Goal: Task Accomplishment & Management: Use online tool/utility

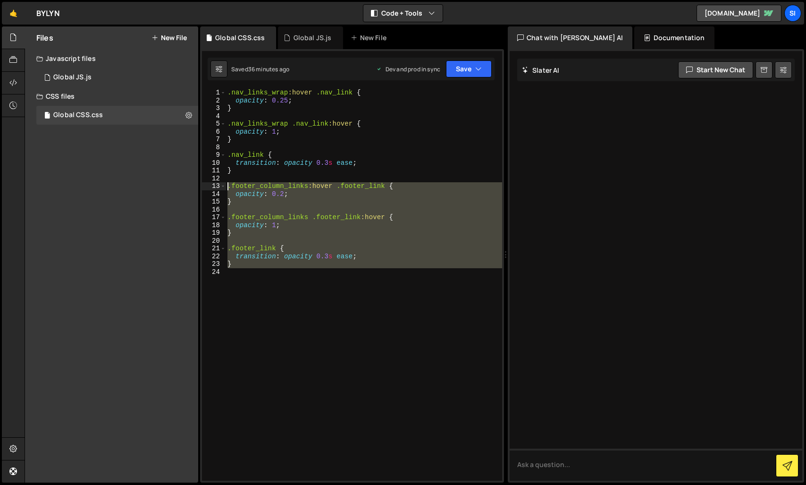
drag, startPoint x: 347, startPoint y: 348, endPoint x: 200, endPoint y: 183, distance: 221.3
click at [200, 183] on div "1 2 3 4 5 6 7 8 9 10 11 12 13 14 15 16 17 18 19 20 let lastScrollTop = 0 ; cons…" at bounding box center [352, 265] width 304 height 433
type textarea ".footer_column_links:hover .footer_link { opacity: 0.2;"
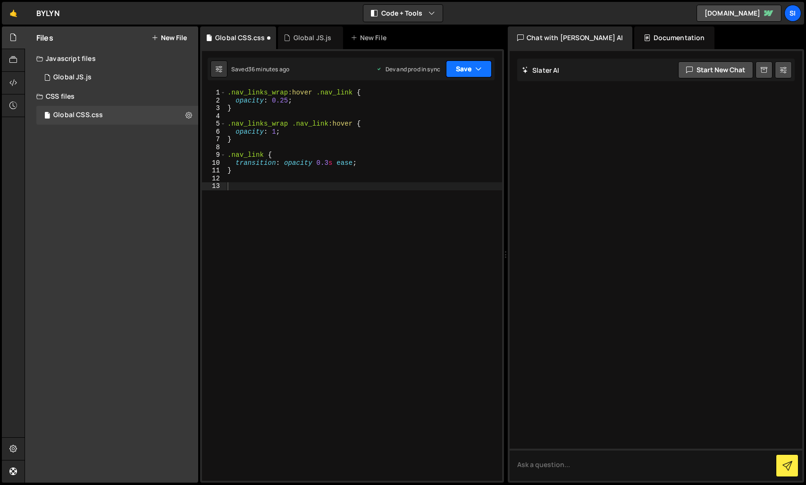
click at [469, 73] on button "Save" at bounding box center [469, 68] width 46 height 17
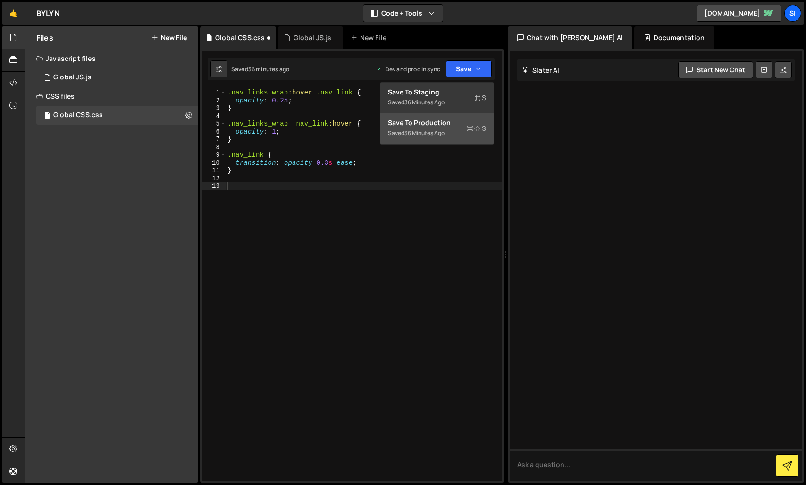
click at [443, 117] on button "Save to Production S Saved 36 minutes ago" at bounding box center [436, 128] width 113 height 31
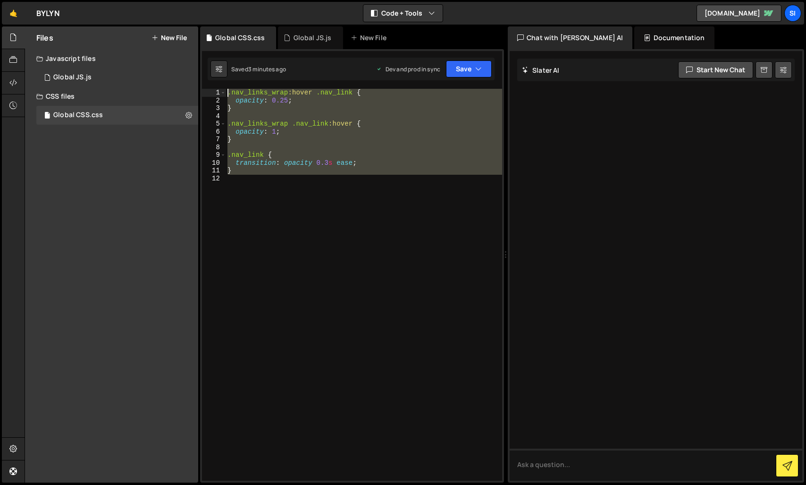
drag, startPoint x: 304, startPoint y: 209, endPoint x: 199, endPoint y: 72, distance: 173.3
click at [199, 72] on div "Files New File Javascript files 1 Global JS.js 0 CSS files Global CSS.css 0 Cop…" at bounding box center [415, 254] width 781 height 456
type textarea ".nav_links_wrap:hover .nav_link { opacity: 0.25;"
click at [275, 225] on div ".nav_links_wrap :hover .nav_link { opacity : 0.25 ; } .nav_links_wrap .nav_link…" at bounding box center [364, 285] width 277 height 392
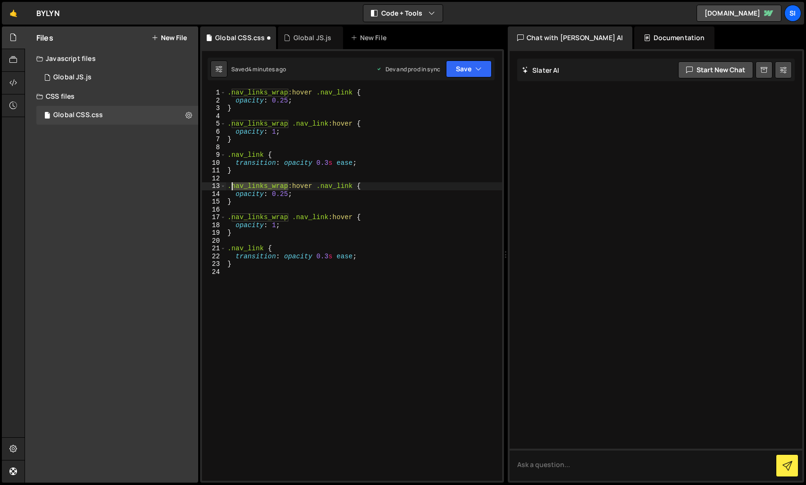
drag, startPoint x: 286, startPoint y: 186, endPoint x: 230, endPoint y: 184, distance: 56.2
click at [230, 184] on div ".nav_links_wrap :hover .nav_link { opacity : 0.25 ; } .nav_links_wrap .nav_link…" at bounding box center [364, 292] width 277 height 407
paste textarea "footer_column"
click at [382, 188] on div ".nav_links_wrap :hover .nav_link { opacity : 0.25 ; } .nav_links_wrap .nav_link…" at bounding box center [364, 292] width 277 height 407
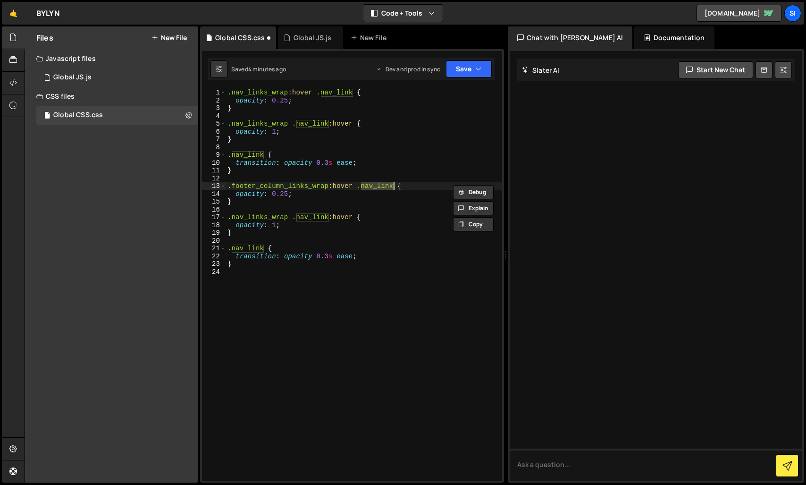
paste textarea "footer"
click at [247, 218] on div ".nav_links_wrap :hover .nav_link { opacity : 0.25 ; } .nav_links_wrap .nav_link…" at bounding box center [364, 292] width 277 height 407
click at [318, 216] on div ".nav_links_wrap :hover .nav_link { opacity : 0.25 ; } .nav_links_wrap .nav_link…" at bounding box center [364, 292] width 277 height 407
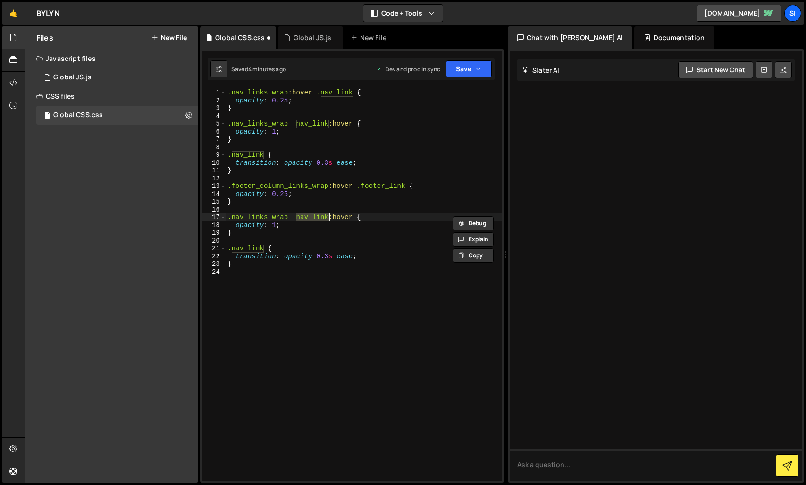
paste textarea "footer"
click at [244, 250] on div ".nav_links_wrap :hover .nav_link { opacity : 0.25 ; } .nav_links_wrap .nav_link…" at bounding box center [364, 292] width 277 height 407
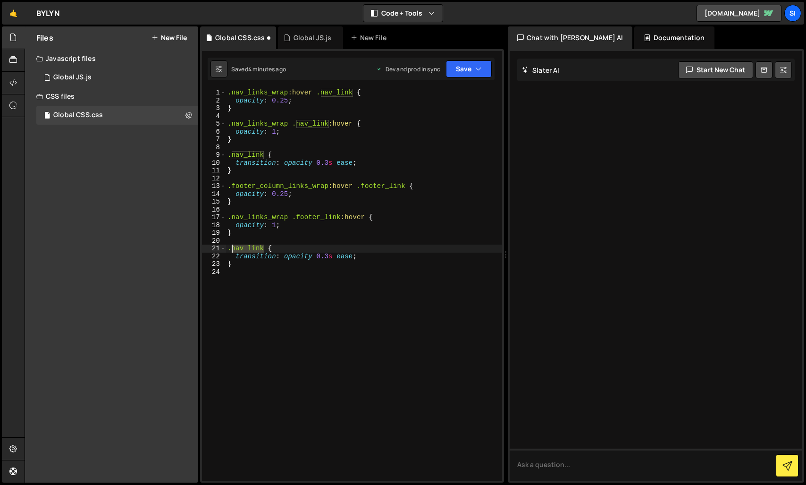
click at [244, 250] on div ".nav_links_wrap :hover .nav_link { opacity : 0.25 ; } .nav_links_wrap .nav_link…" at bounding box center [364, 292] width 277 height 407
paste textarea "footer"
drag, startPoint x: 328, startPoint y: 185, endPoint x: 248, endPoint y: 197, distance: 81.6
click at [233, 186] on div ".nav_links_wrap :hover .nav_link { opacity : 0.25 ; } .nav_links_wrap .nav_link…" at bounding box center [364, 292] width 277 height 407
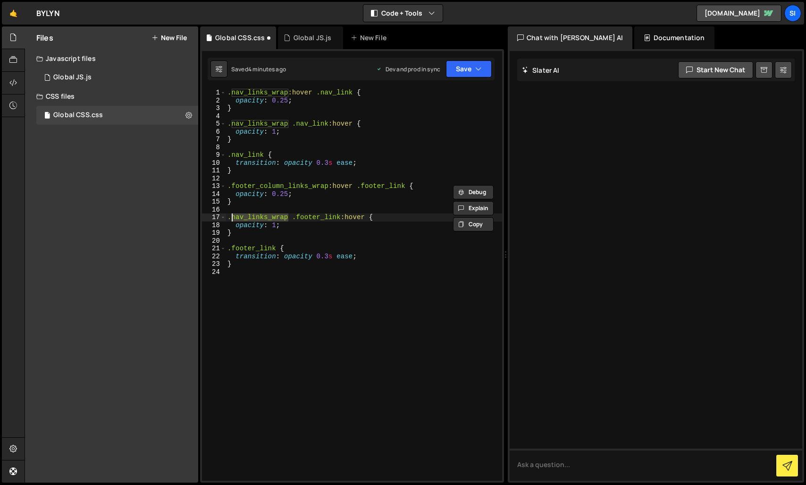
drag, startPoint x: 289, startPoint y: 218, endPoint x: 232, endPoint y: 217, distance: 57.1
click at [232, 217] on div ".nav_links_wrap :hover .nav_link { opacity : 0.25 ; } .nav_links_wrap .nav_link…" at bounding box center [364, 292] width 277 height 407
paste textarea "footer_column"
type textarea ".footer_column_links_wrap .footer_link:hover {"
click at [466, 67] on button "Save" at bounding box center [469, 68] width 46 height 17
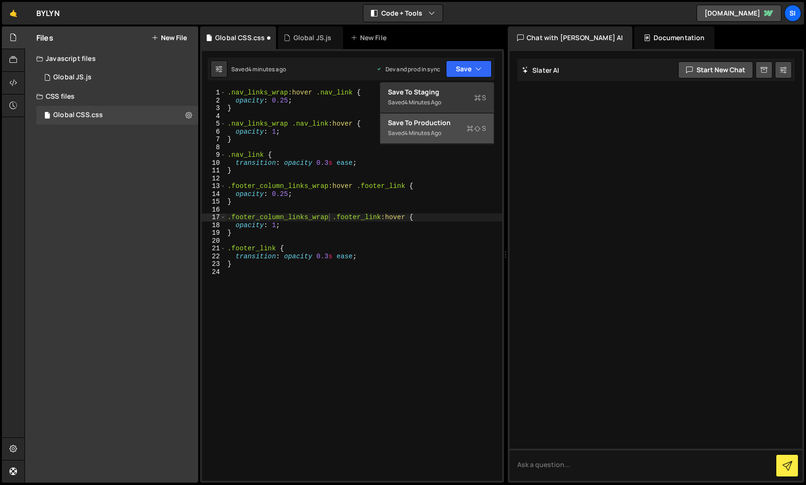
click at [432, 135] on div "4 minutes ago" at bounding box center [422, 133] width 37 height 8
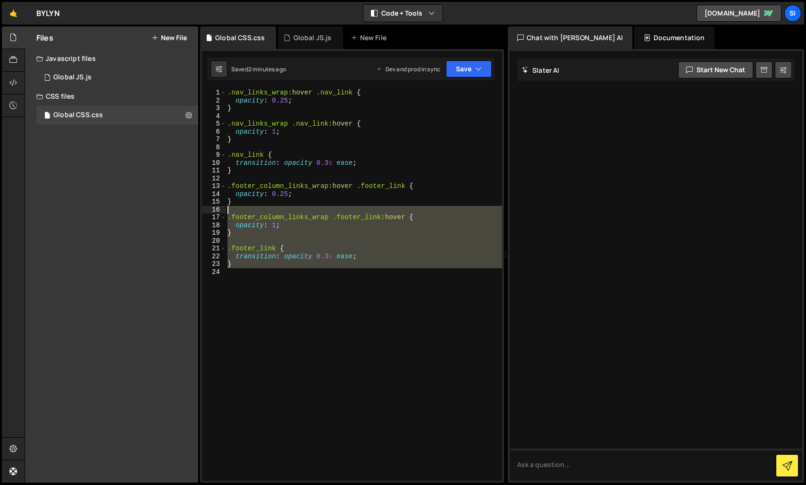
drag, startPoint x: 434, startPoint y: 294, endPoint x: 131, endPoint y: 52, distance: 387.9
click at [131, 52] on div "Files New File Javascript files 1 Global JS.js 0 CSS files Global CSS.css 0 Cop…" at bounding box center [415, 254] width 781 height 456
type textarea ".nav_links_wrap:hover .nav_link { opacity: 0.25;"
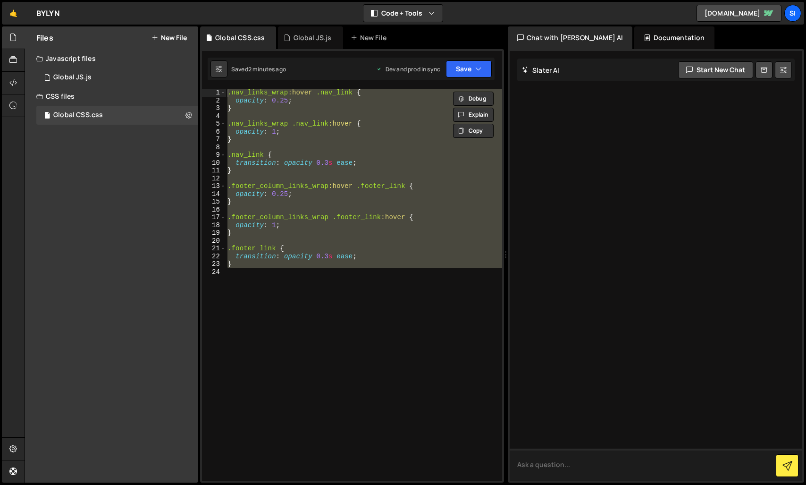
click at [609, 459] on textarea at bounding box center [656, 464] width 293 height 32
paste textarea ".nav_links_wrap:hover .nav_link { opacity: 0.25; } .nav_links_wrap .nav_link:ho…"
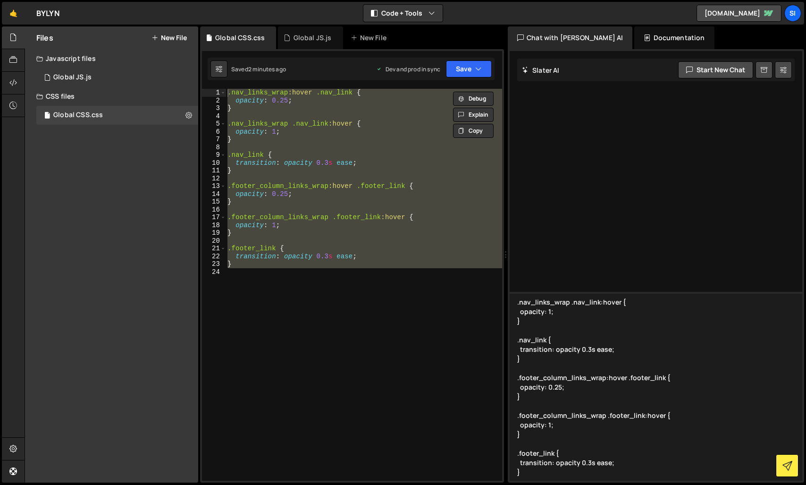
scroll to position [67, 0]
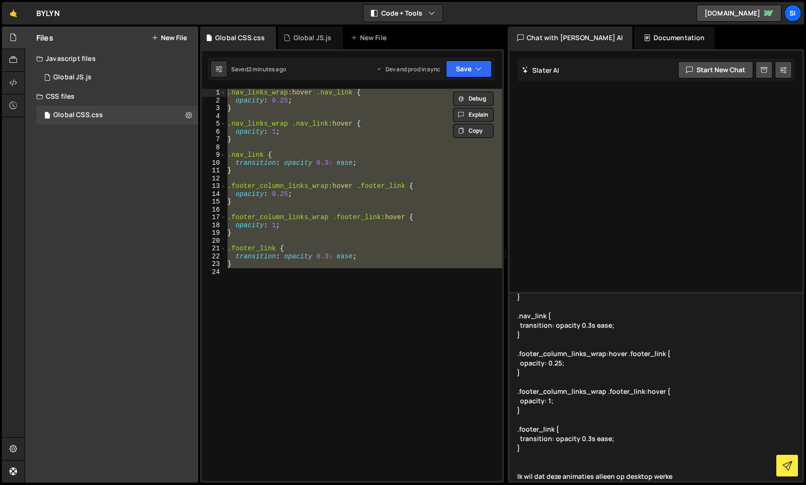
type textarea ".nav_links_wrap:hover .nav_link { opacity: 0.25; } .nav_links_wrap .nav_link:ho…"
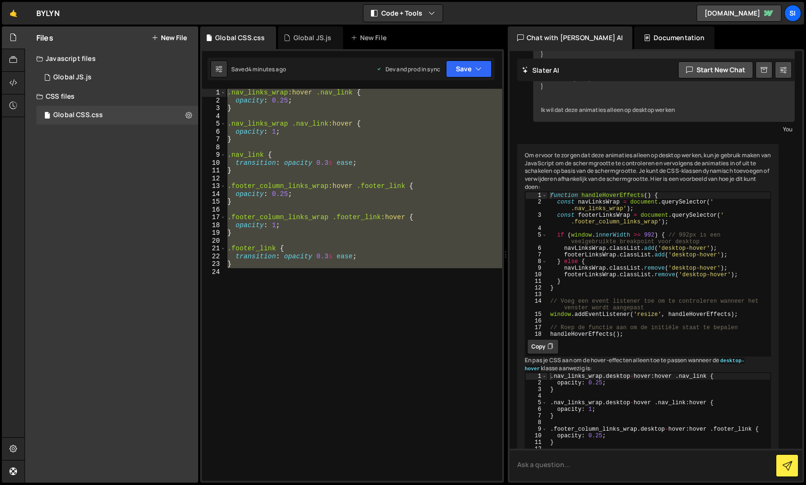
scroll to position [184, 0]
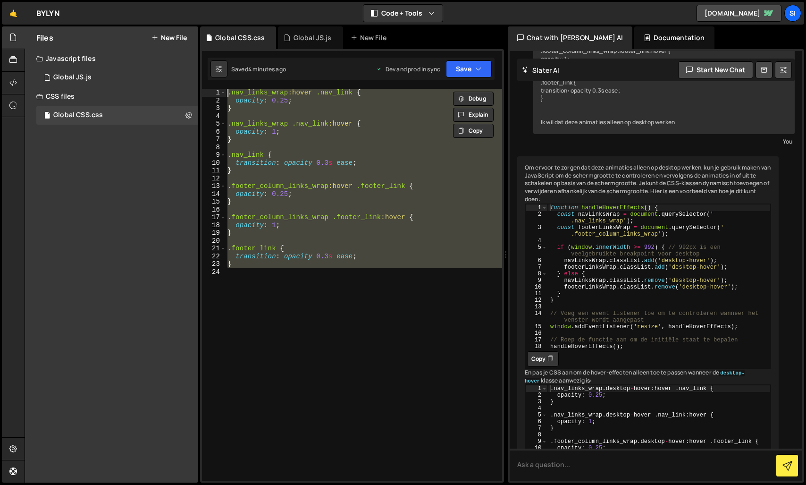
click at [385, 284] on div ".nav_links_wrap :hover .nav_link { opacity : 0.25 ; } .nav_links_wrap .nav_link…" at bounding box center [364, 285] width 277 height 392
drag, startPoint x: 435, startPoint y: 311, endPoint x: 236, endPoint y: 76, distance: 308.8
click at [236, 76] on div "Debug Explain Copy Global CSS.css Global JS.js New File Saved 4 minutes ago Dev…" at bounding box center [352, 254] width 304 height 456
type textarea ".nav_links_wrap:hover .nav_link { opacity: 0.25;"
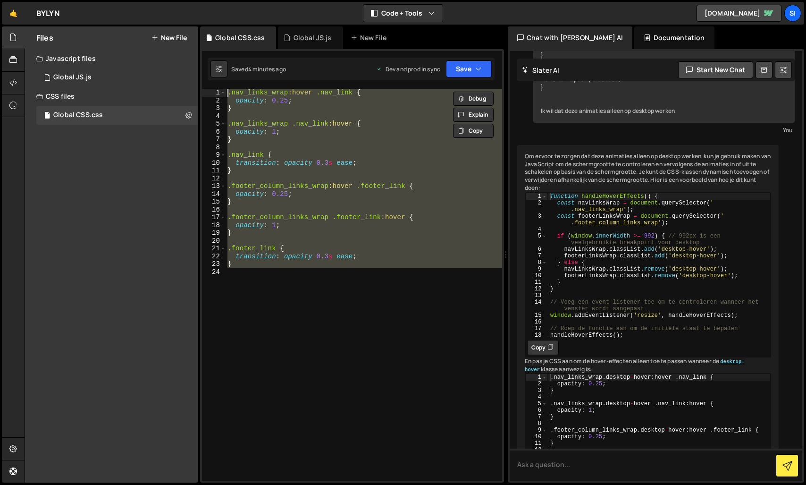
scroll to position [323, 0]
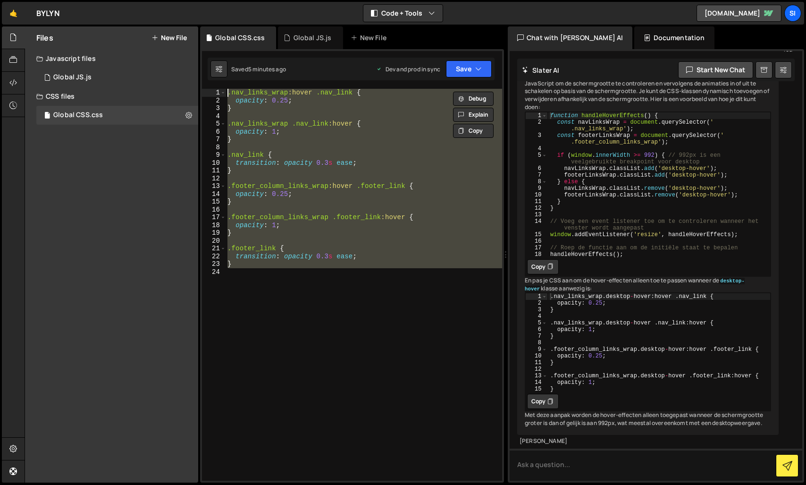
paste textarea
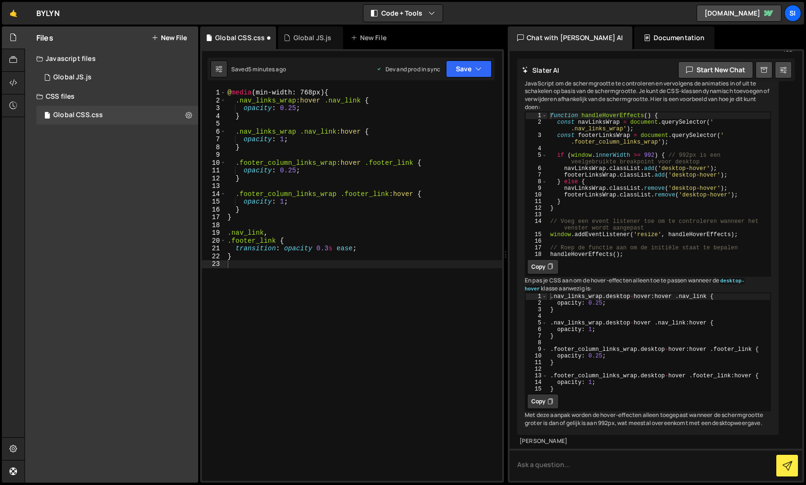
click at [462, 58] on div "Saved 5 minutes ago Dev and prod in sync Upgrade to Edit Save Save to Staging S…" at bounding box center [351, 69] width 287 height 23
click at [464, 68] on button "Save" at bounding box center [469, 68] width 46 height 17
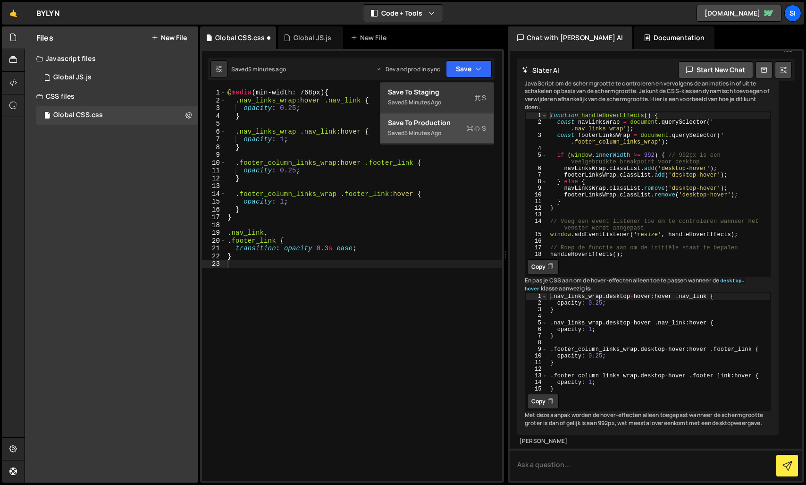
click at [430, 126] on div "Save to Production S" at bounding box center [437, 122] width 98 height 9
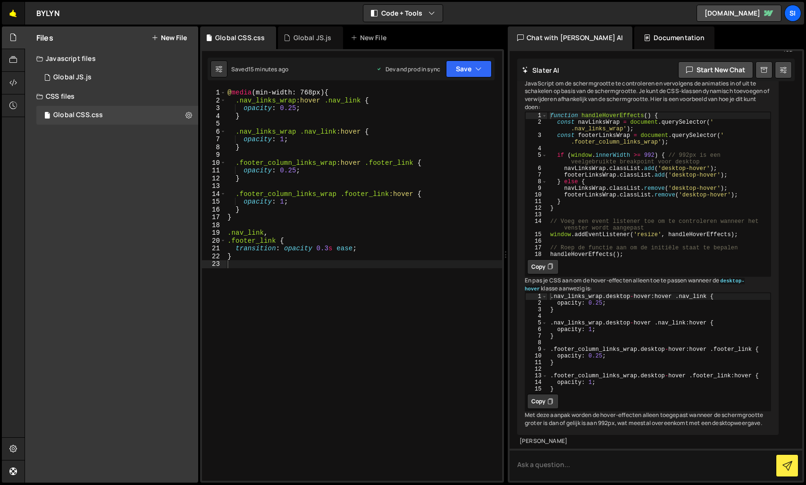
click at [15, 18] on link "🤙" at bounding box center [13, 13] width 23 height 23
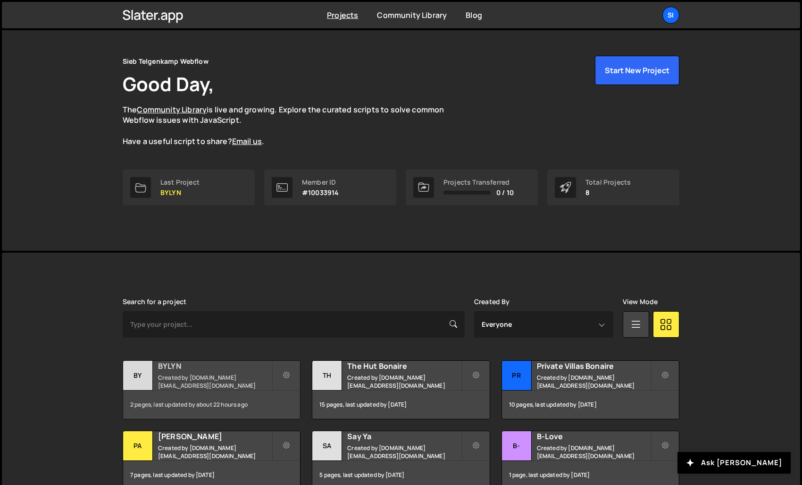
scroll to position [142, 0]
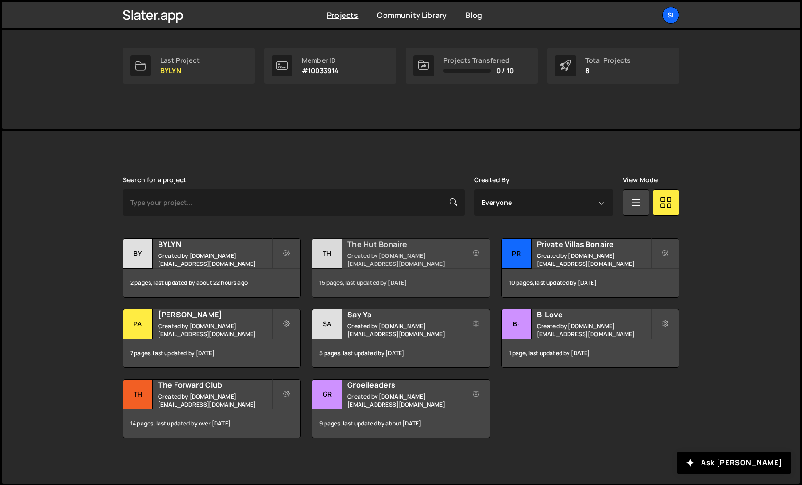
click at [395, 247] on h2 "The Hut Bonaire" at bounding box center [404, 244] width 114 height 10
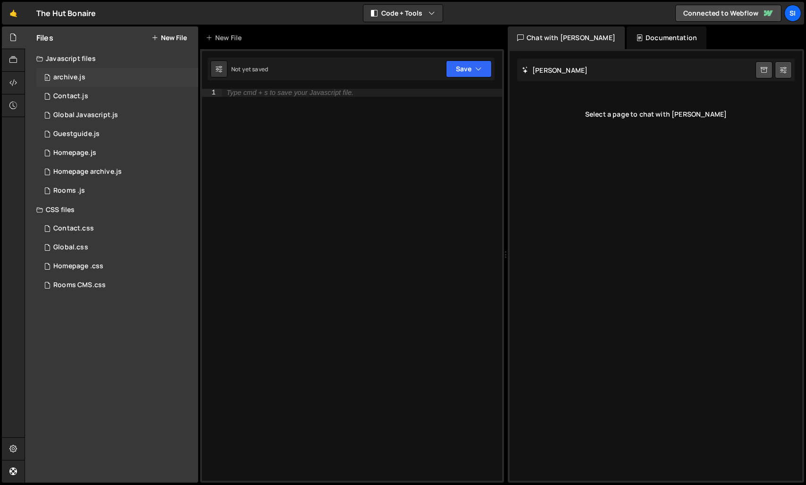
click at [78, 79] on div "archive.js" at bounding box center [69, 77] width 32 height 8
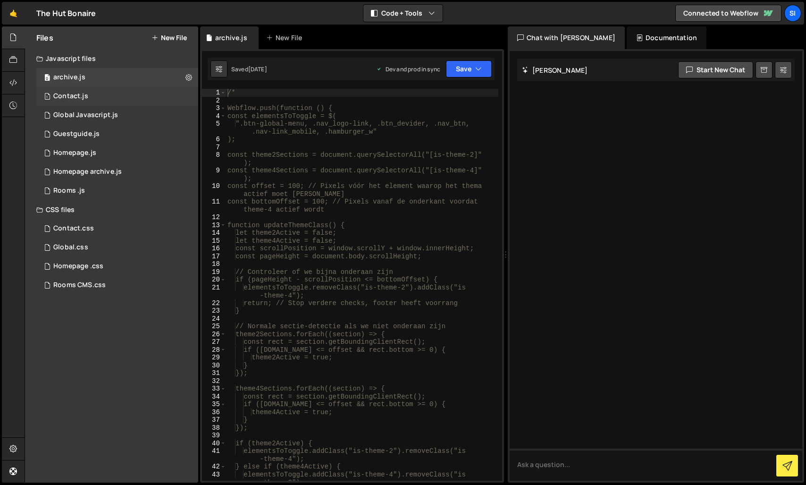
click at [74, 94] on div "Contact.js" at bounding box center [70, 96] width 35 height 8
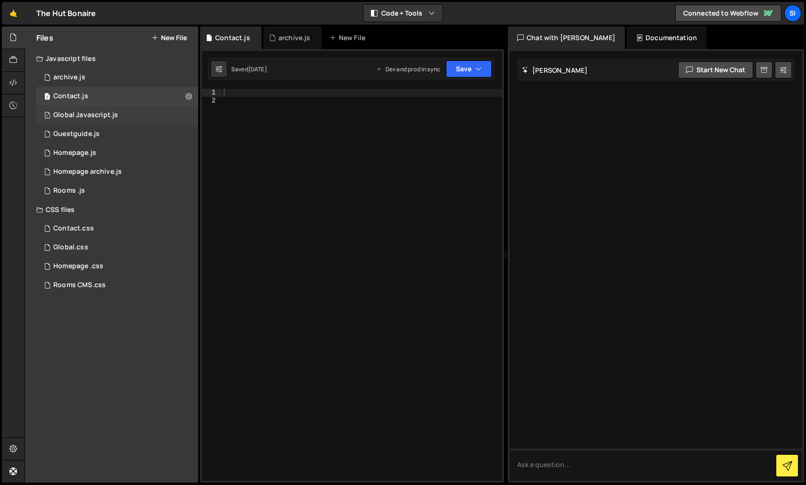
click at [81, 118] on div "Global Javascript.js" at bounding box center [85, 115] width 65 height 8
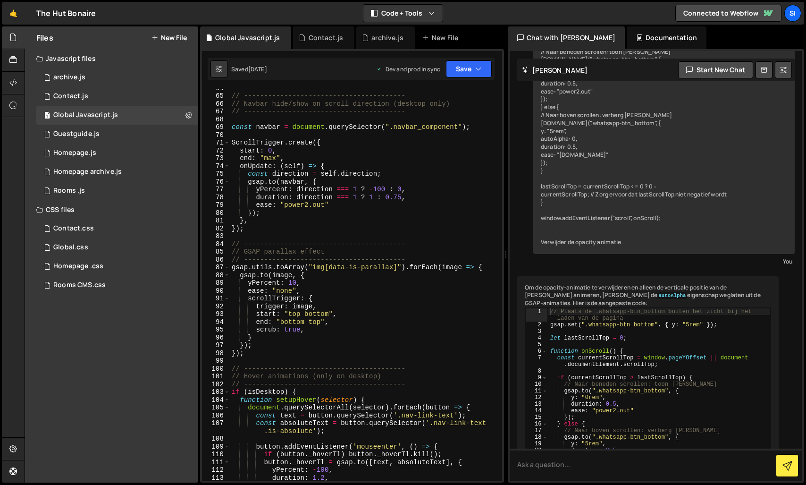
scroll to position [542, 0]
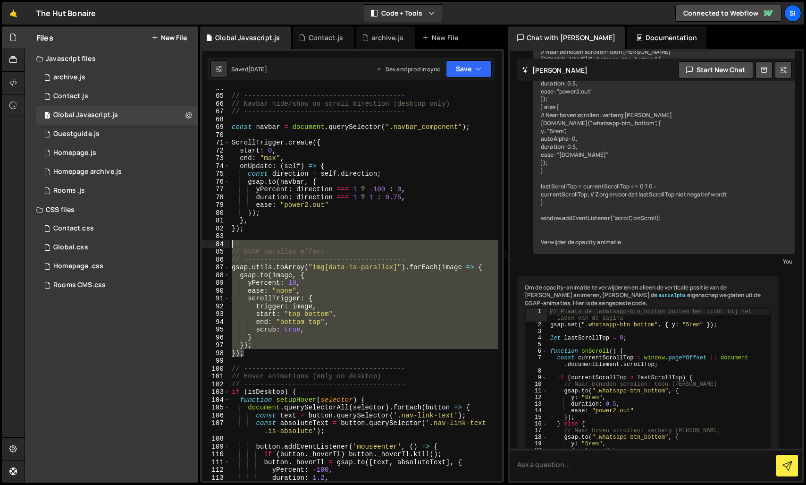
drag, startPoint x: 252, startPoint y: 356, endPoint x: 228, endPoint y: 245, distance: 113.6
click at [228, 245] on div "}); 64 65 66 67 68 69 70 71 72 73 74 75 76 77 78 79 80 81 82 83 84 85 86 87 88 …" at bounding box center [352, 285] width 300 height 392
type textarea "// ---------------------------------------- // GSAP parallax effect"
click at [253, 358] on div "// ---------------------------------------- // Navbar hide/show on scroll direc…" at bounding box center [364, 287] width 269 height 407
drag, startPoint x: 257, startPoint y: 353, endPoint x: 204, endPoint y: 242, distance: 123.5
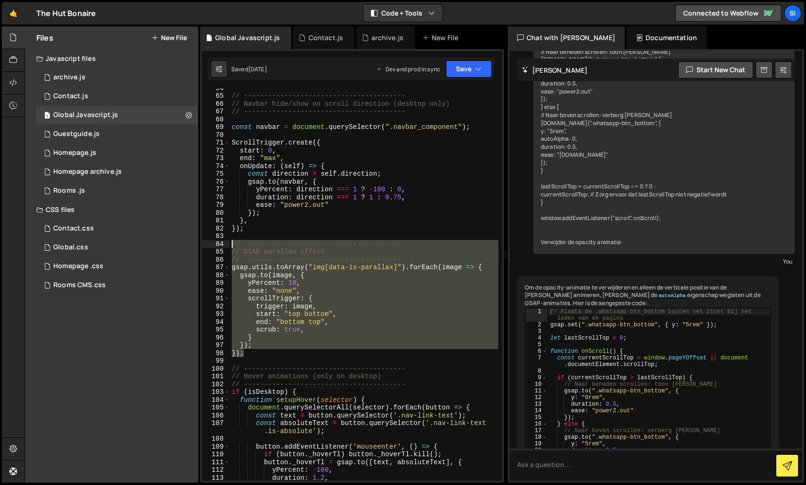
click at [204, 242] on div "64 65 66 67 68 69 70 71 72 73 74 75 76 77 78 79 80 81 82 83 84 85 86 87 88 89 9…" at bounding box center [352, 285] width 300 height 392
type textarea "// ---------------------------------------- // GSAP parallax effect"
click at [9, 14] on link "🤙" at bounding box center [13, 13] width 23 height 23
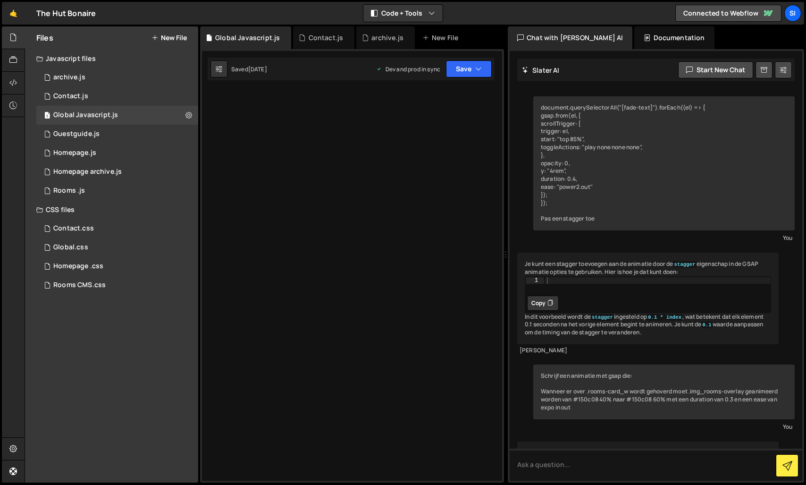
scroll to position [4471, 0]
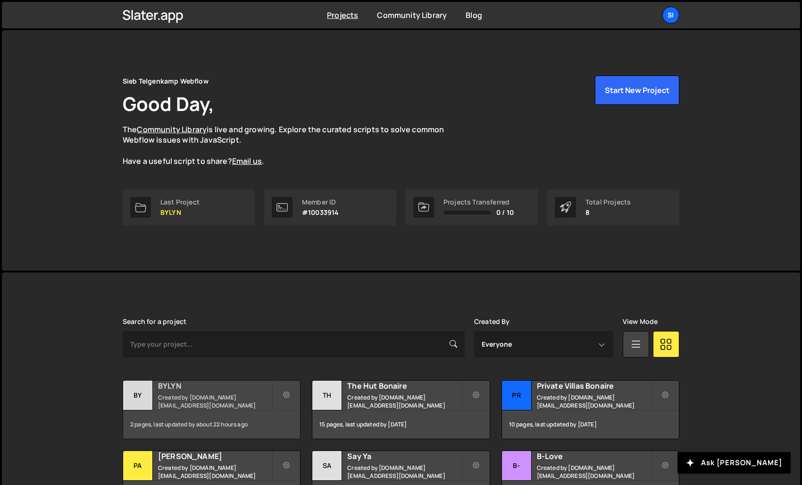
scroll to position [51, 0]
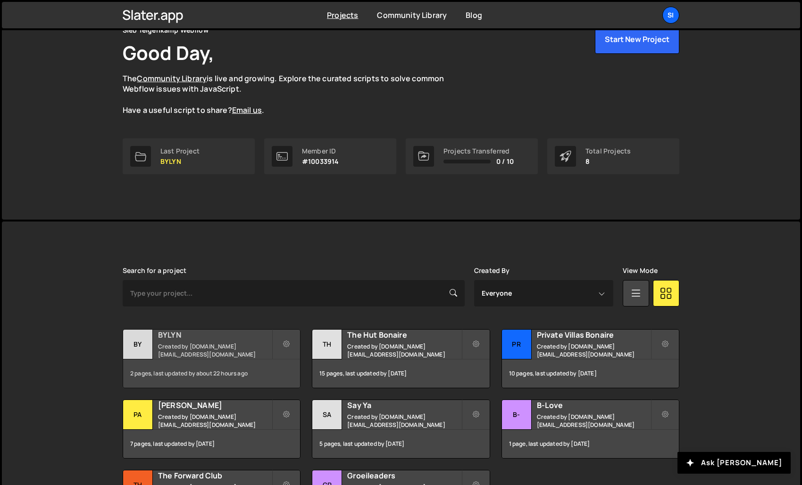
click at [202, 366] on div "2 pages, last updated by about 22 hours ago" at bounding box center [211, 373] width 177 height 28
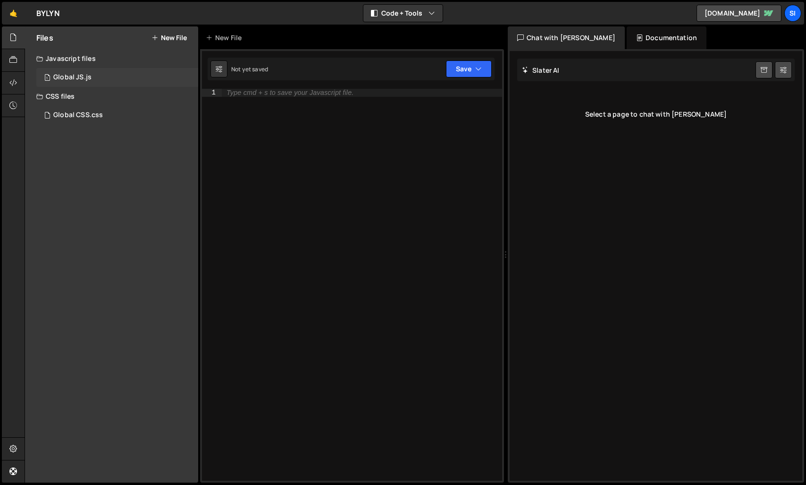
click at [120, 69] on div "1 Global JS.js 0" at bounding box center [117, 77] width 162 height 19
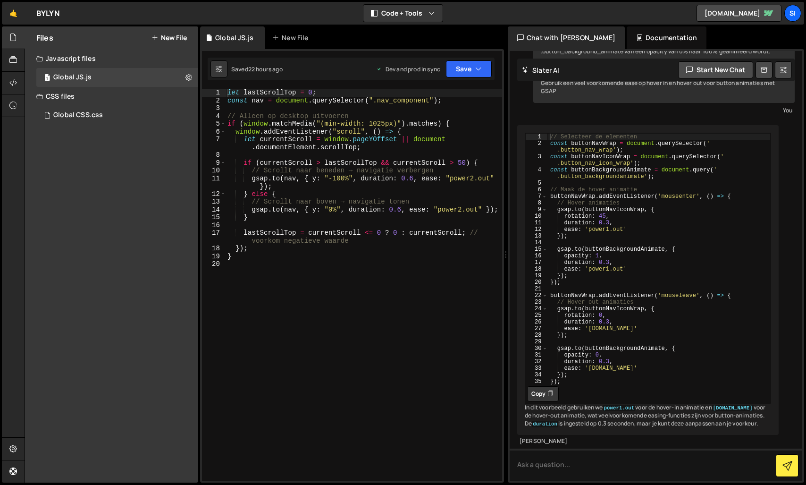
scroll to position [470, 0]
click at [309, 307] on div "let lastScrollTop = 0 ; const nav = document . querySelector ( ".nav_component"…" at bounding box center [364, 292] width 277 height 407
paste textarea "});"
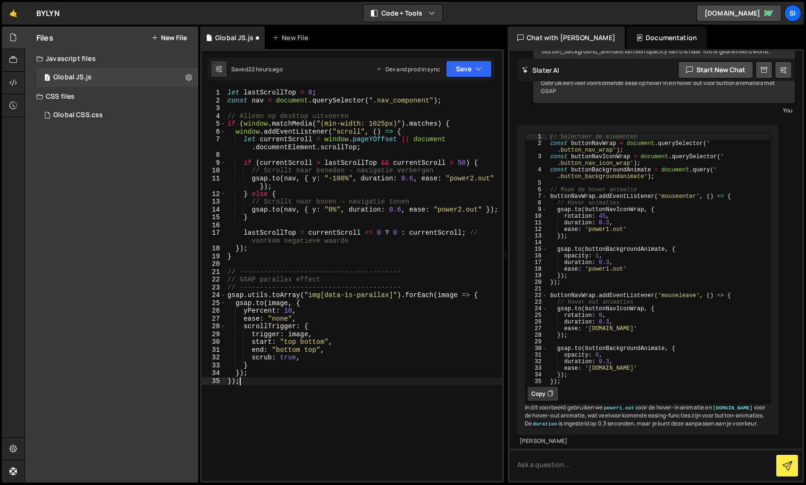
click at [419, 287] on div "let lastScrollTop = 0 ; const nav = document . querySelector ( ".nav_component"…" at bounding box center [364, 292] width 277 height 407
type textarea "// ----------------------------------------"
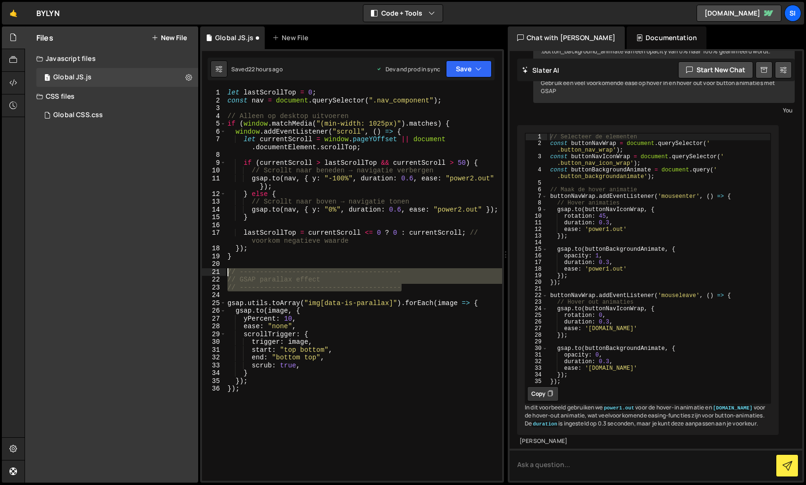
drag, startPoint x: 436, startPoint y: 284, endPoint x: 199, endPoint y: 272, distance: 237.2
click at [199, 272] on div "Files New File Javascript files 1 Global JS.js 0 CSS files Global CSS.css 0 Cop…" at bounding box center [415, 254] width 781 height 456
click at [227, 87] on div "1 Type cmd + s to save your Javascript file. הההההההההההההההההההההההההההההההההה…" at bounding box center [352, 265] width 304 height 433
click at [229, 92] on div "let lastScrollTop = 0 ; const nav = document . querySelector ( ".nav_component"…" at bounding box center [364, 292] width 277 height 407
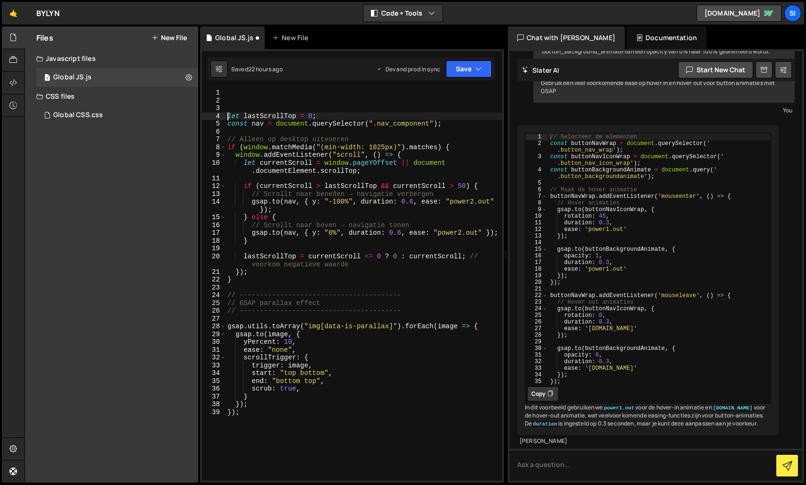
type textarea "let lastScrollTop = 0;"
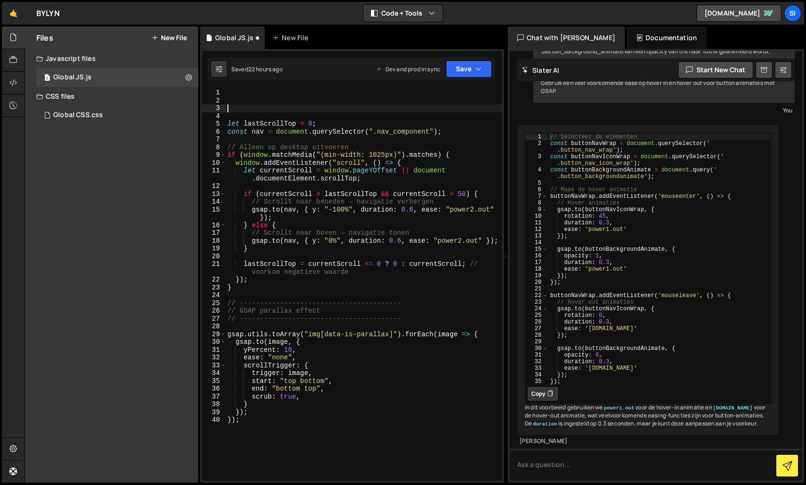
paste textarea "// ----------------------------------------"
type textarea "// ----------------------------------------"
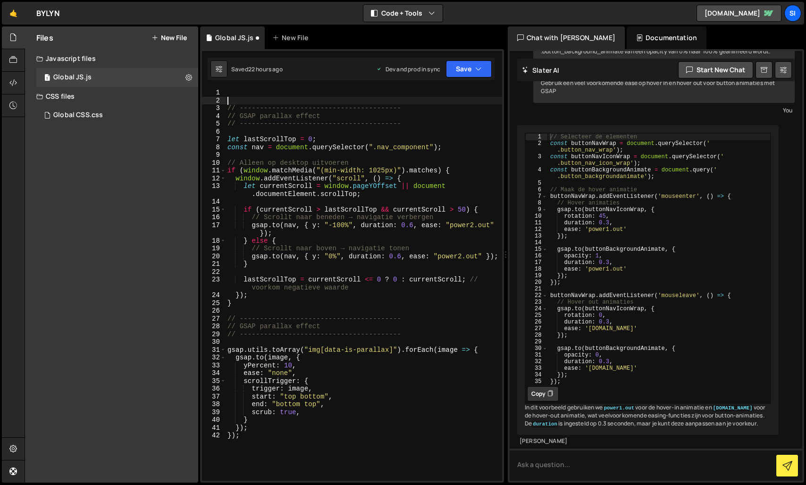
click at [230, 98] on div "// ---------------------------------------- // GSAP parallax effect // --------…" at bounding box center [364, 292] width 277 height 407
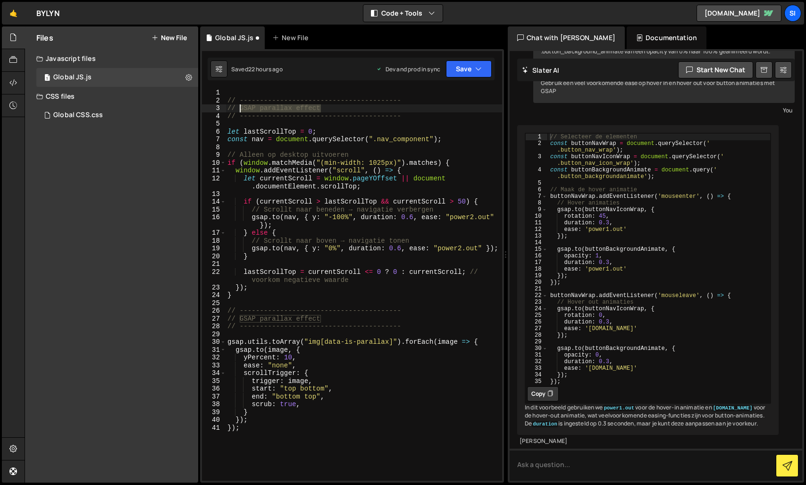
drag, startPoint x: 323, startPoint y: 108, endPoint x: 240, endPoint y: 105, distance: 83.6
click at [240, 105] on div "// ---------------------------------------- // GSAP parallax effect // --------…" at bounding box center [364, 292] width 277 height 407
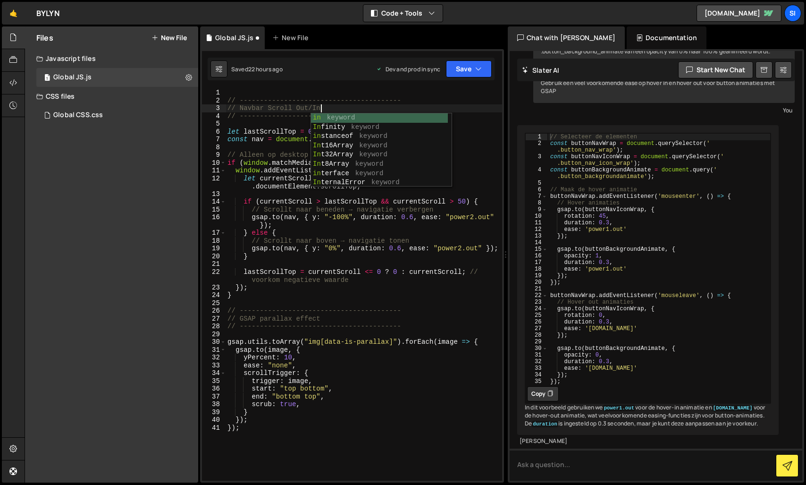
scroll to position [0, 6]
click at [369, 412] on div "// ---------------------------------------- // Navbar Scroll Out/In // --------…" at bounding box center [364, 292] width 277 height 407
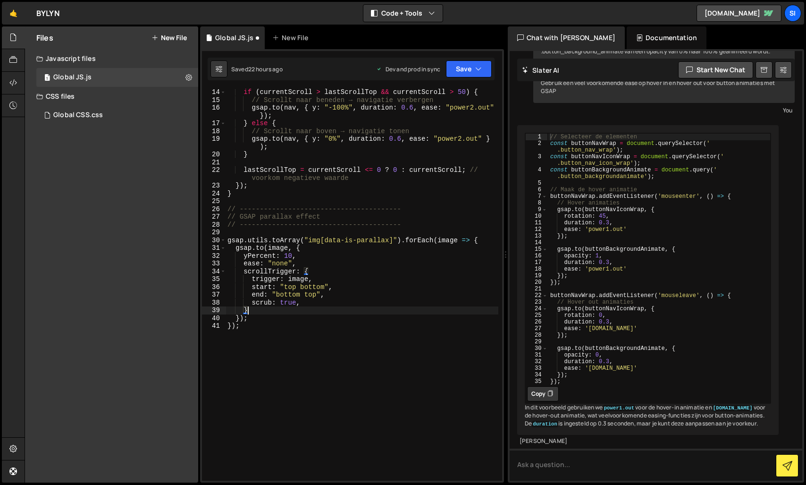
scroll to position [92, 0]
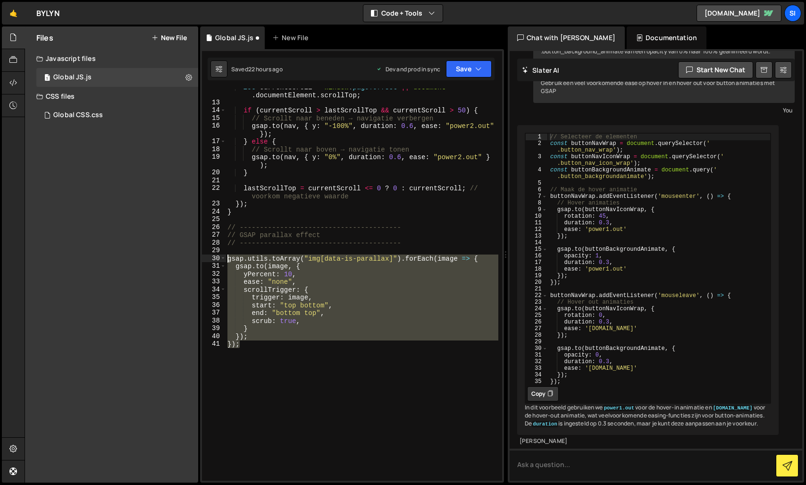
drag, startPoint x: 288, startPoint y: 362, endPoint x: 210, endPoint y: 261, distance: 127.8
click at [210, 261] on div "} 12 13 14 15 16 17 18 19 20 21 22 23 24 25 26 27 28 29 30 31 32 33 34 35 36 37…" at bounding box center [352, 285] width 300 height 392
click at [277, 350] on div "let currentScroll = window . pageYOffset || document . documentElement . scroll…" at bounding box center [362, 285] width 273 height 392
drag, startPoint x: 274, startPoint y: 366, endPoint x: 191, endPoint y: 261, distance: 133.0
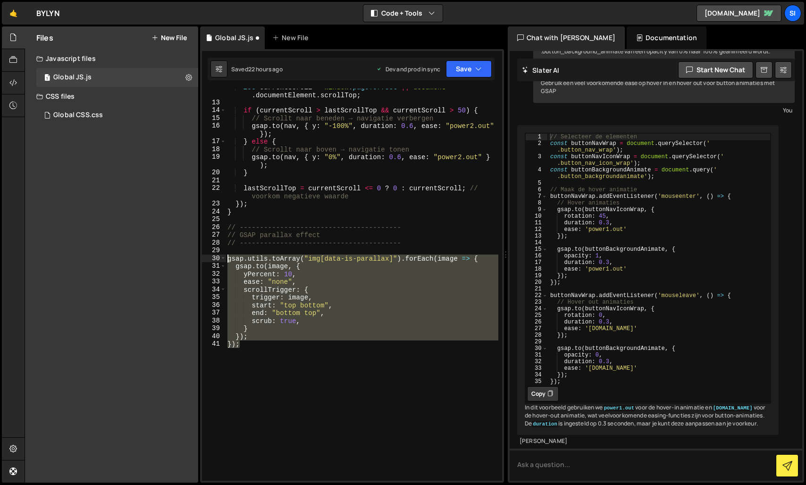
click at [191, 261] on div "Files New File Javascript files 1 Global JS.js 0 CSS files Global CSS.css 0 Cop…" at bounding box center [415, 254] width 781 height 456
type textarea "gsap.utils.toArray("img[data-is-parallax]").forEach(image => { [DOMAIN_NAME](im…"
paste textarea
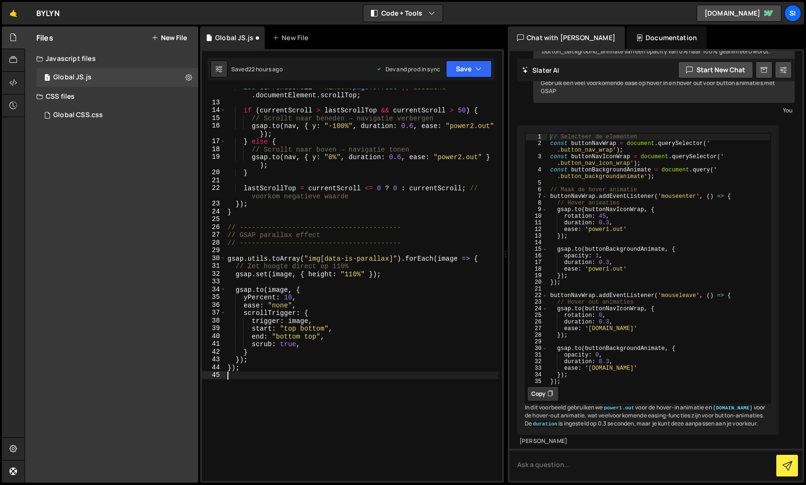
scroll to position [0, 0]
click at [478, 70] on icon "button" at bounding box center [478, 68] width 7 height 9
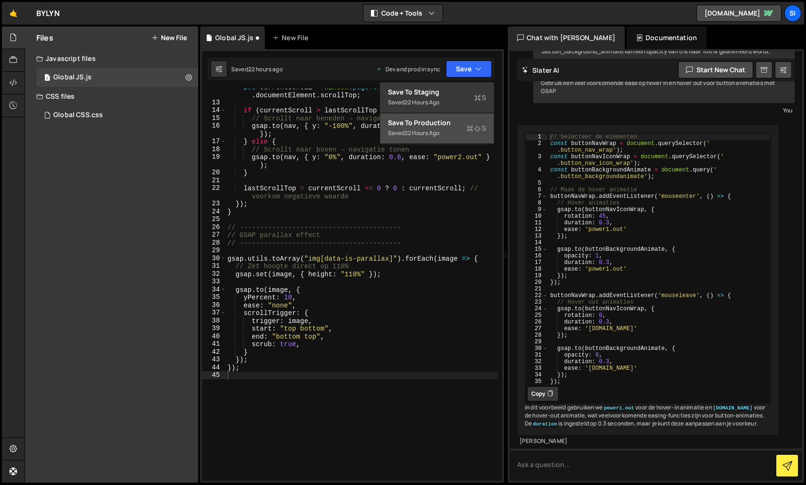
click at [421, 131] on div "22 hours ago" at bounding box center [421, 133] width 35 height 8
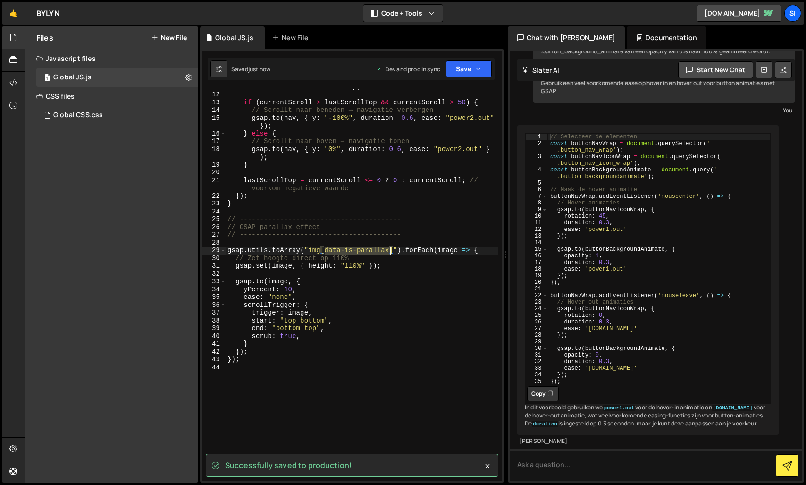
drag, startPoint x: 326, startPoint y: 248, endPoint x: 389, endPoint y: 248, distance: 62.8
click at [389, 248] on div "let currentScroll = window . pageYOffset || document . documentElement . scroll…" at bounding box center [362, 282] width 273 height 415
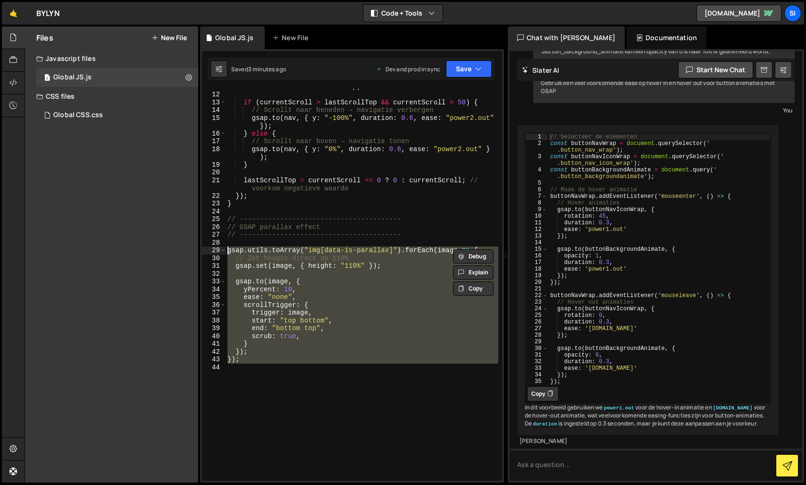
drag, startPoint x: 341, startPoint y: 375, endPoint x: 218, endPoint y: 253, distance: 173.5
click at [218, 253] on div "gsap.utils.toArray("img[data-is-parallax]").forEach(image => { 11 12 13 14 15 1…" at bounding box center [352, 285] width 300 height 392
type textarea "gsap.utils.toArray("img[data-is-parallax]").forEach(image => { // Zet hoogte di…"
drag, startPoint x: 307, startPoint y: 388, endPoint x: 276, endPoint y: 378, distance: 32.5
click at [307, 388] on div "let currentScroll = window . pageYOffset || document . documentElement . scroll…" at bounding box center [362, 282] width 273 height 415
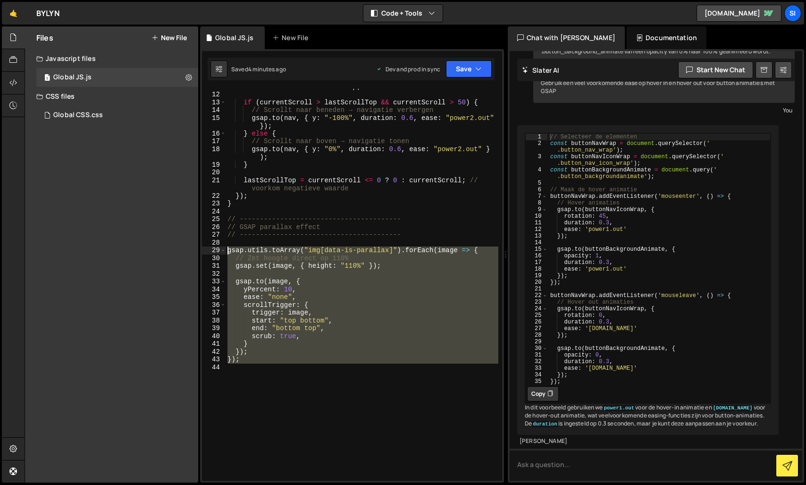
drag, startPoint x: 270, startPoint y: 376, endPoint x: 206, endPoint y: 251, distance: 140.1
click at [206, 251] on div "11 12 13 14 15 16 17 18 19 20 21 22 23 24 25 26 27 28 29 30 31 32 33 34 35 36 3…" at bounding box center [352, 285] width 300 height 392
type textarea "gsap.utils.toArray("img[data-is-parallax]").forEach(image => { // Zet hoogte di…"
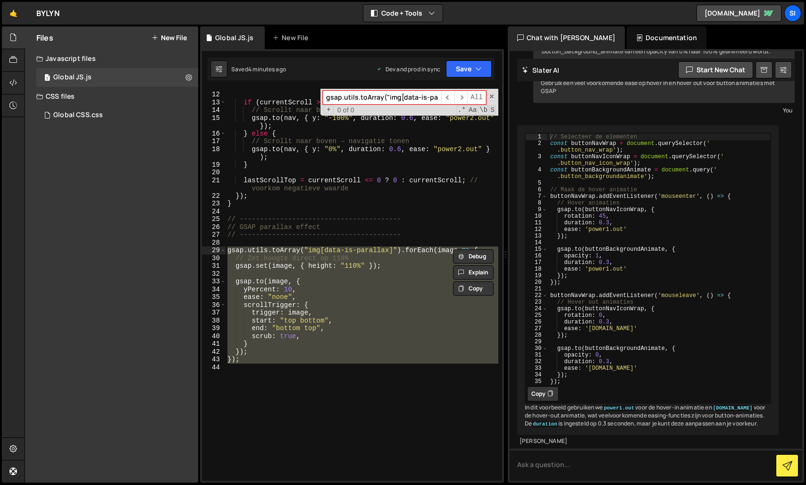
click at [344, 378] on div "let currentScroll = window . pageYOffset || document . documentElement . scroll…" at bounding box center [362, 285] width 273 height 392
drag, startPoint x: 293, startPoint y: 388, endPoint x: 218, endPoint y: 250, distance: 156.9
click at [218, 250] on div "11 12 13 14 15 16 17 18 19 20 21 22 23 24 25 26 27 28 29 30 31 32 33 34 35 36 3…" at bounding box center [352, 285] width 300 height 392
type textarea "gsap.utils.toArray("img[data-is-parallax]").forEach(image => { // Zet hoogte di…"
paste textarea
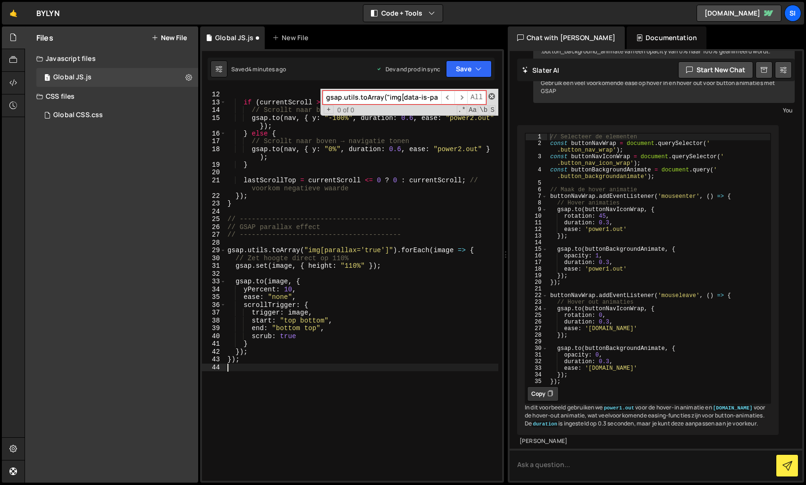
click at [494, 96] on span at bounding box center [491, 96] width 7 height 7
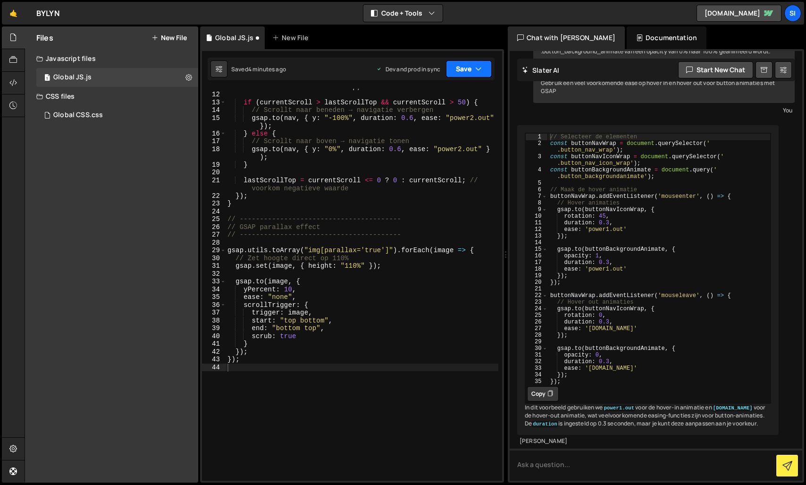
click at [475, 71] on icon "button" at bounding box center [478, 68] width 7 height 9
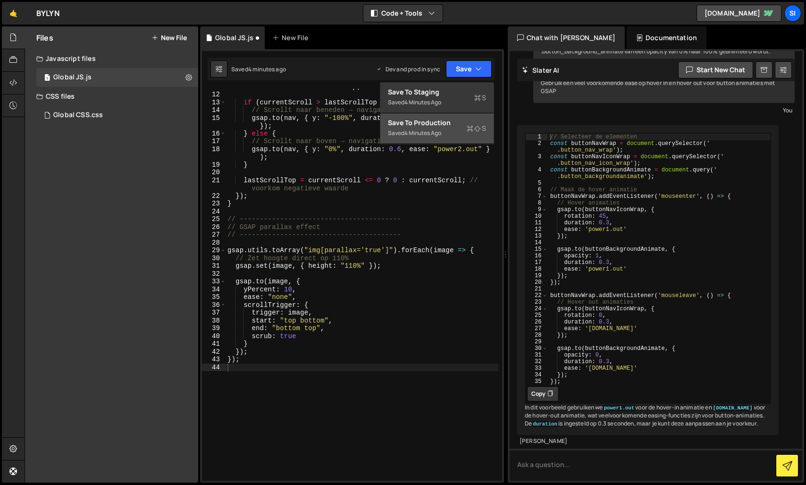
click at [444, 135] on div "Saved 4 minutes ago" at bounding box center [437, 132] width 98 height 11
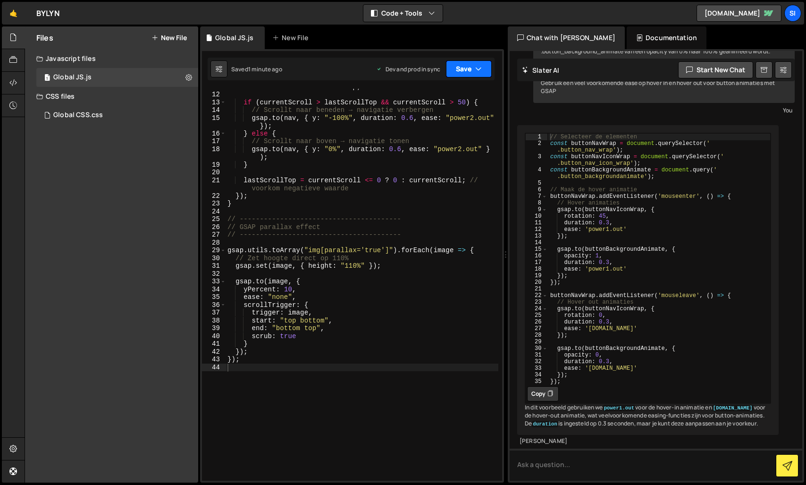
click at [467, 73] on button "Save" at bounding box center [469, 68] width 46 height 17
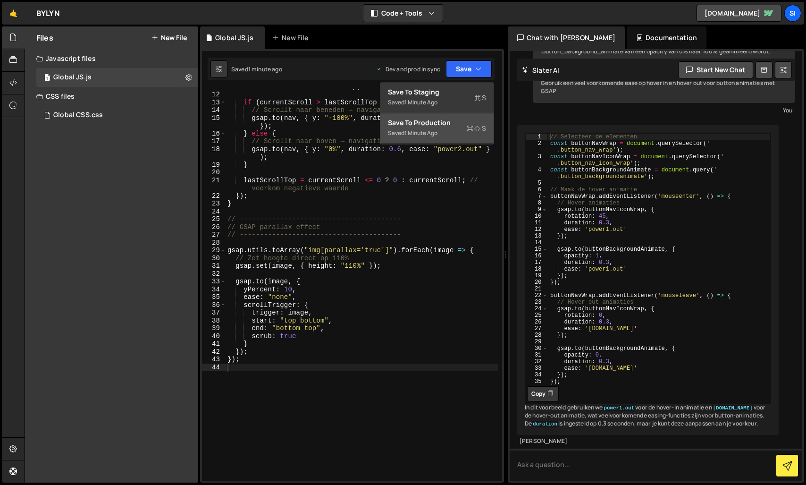
click at [445, 134] on div "Saved 1 minute ago" at bounding box center [437, 132] width 98 height 11
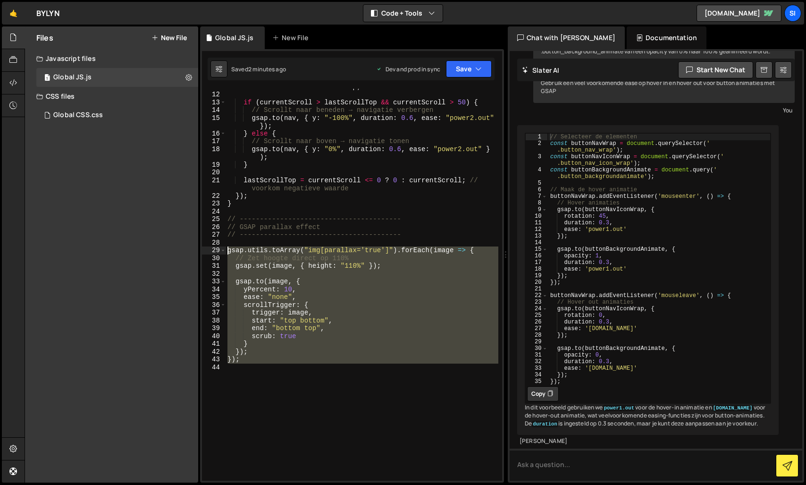
drag, startPoint x: 278, startPoint y: 399, endPoint x: 203, endPoint y: 252, distance: 164.6
click at [203, 252] on div "11 12 13 14 15 16 17 18 19 20 21 22 23 24 25 26 27 28 29 30 31 32 33 34 35 36 3…" at bounding box center [352, 285] width 300 height 392
type textarea "gsap.utils.toArray("img[parallax='true']").forEach(image => { // Zet hoogte dir…"
click at [382, 388] on div "let currentScroll = window . pageYOffset || document . documentElement . scroll…" at bounding box center [362, 285] width 273 height 392
drag, startPoint x: 316, startPoint y: 413, endPoint x: 219, endPoint y: 248, distance: 191.0
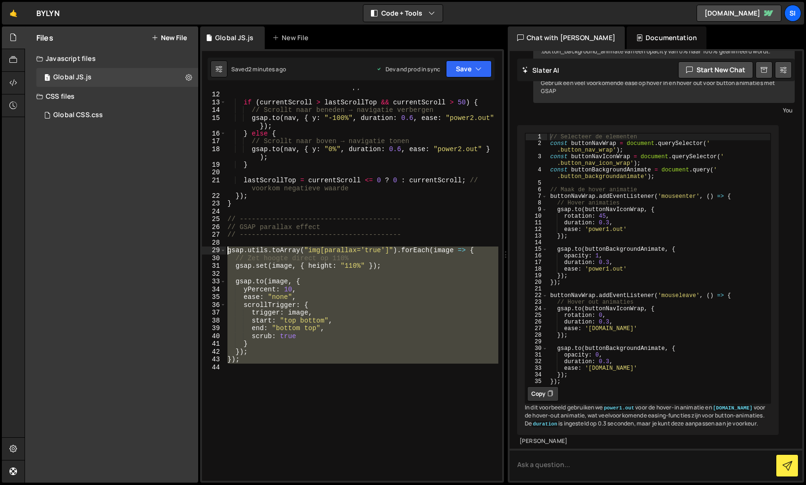
click at [219, 248] on div "11 12 13 14 15 16 17 18 19 20 21 22 23 24 25 26 27 28 29 30 31 32 33 34 35 36 3…" at bounding box center [352, 285] width 300 height 392
type textarea "gsap.utils.toArray("img[parallax='true']").forEach(image => { // Zet hoogte dir…"
click at [305, 393] on div "let currentScroll = window . pageYOffset || document . documentElement . scroll…" at bounding box center [362, 282] width 273 height 415
drag, startPoint x: 244, startPoint y: 346, endPoint x: 208, endPoint y: 248, distance: 104.7
click at [208, 248] on div "11 12 13 14 15 16 17 18 19 20 21 22 23 24 25 26 27 28 29 30 31 32 33 34 35 36 3…" at bounding box center [352, 285] width 300 height 392
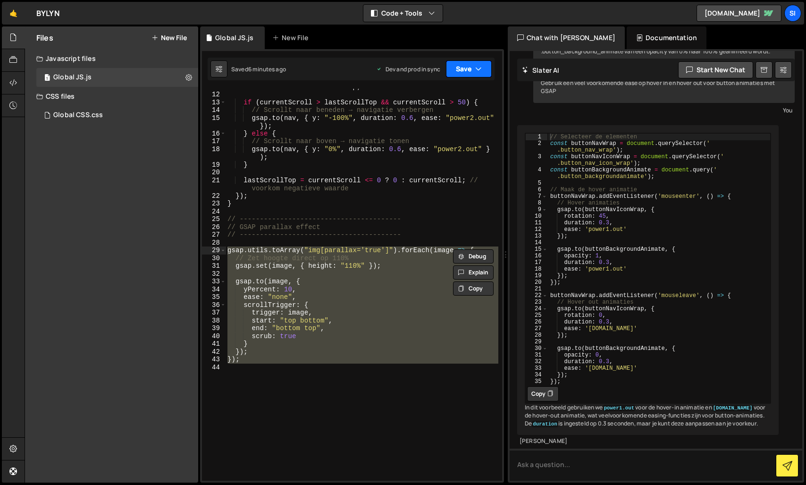
click at [460, 72] on button "Save" at bounding box center [469, 68] width 46 height 17
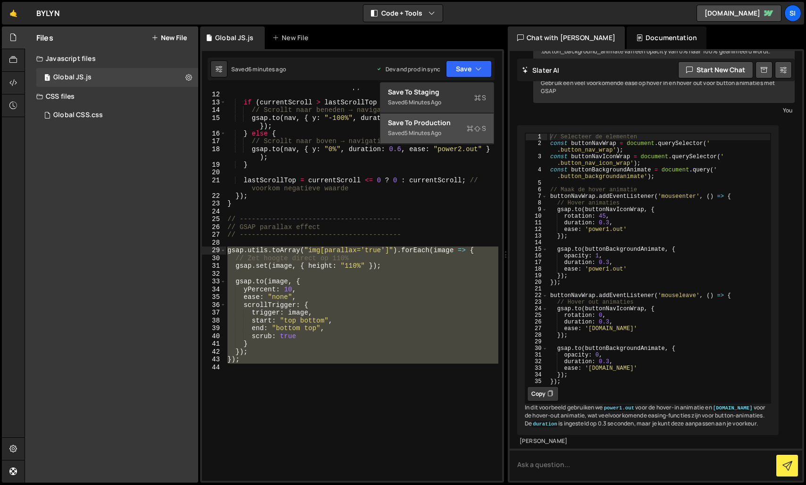
click at [419, 121] on div "Save to Production S" at bounding box center [437, 122] width 98 height 9
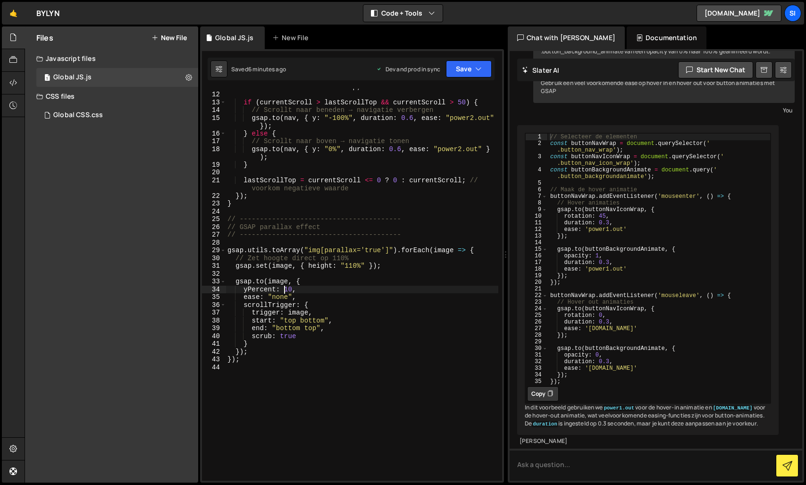
click at [286, 287] on div "let currentScroll = window . pageYOffset || document . documentElement . scroll…" at bounding box center [362, 282] width 273 height 415
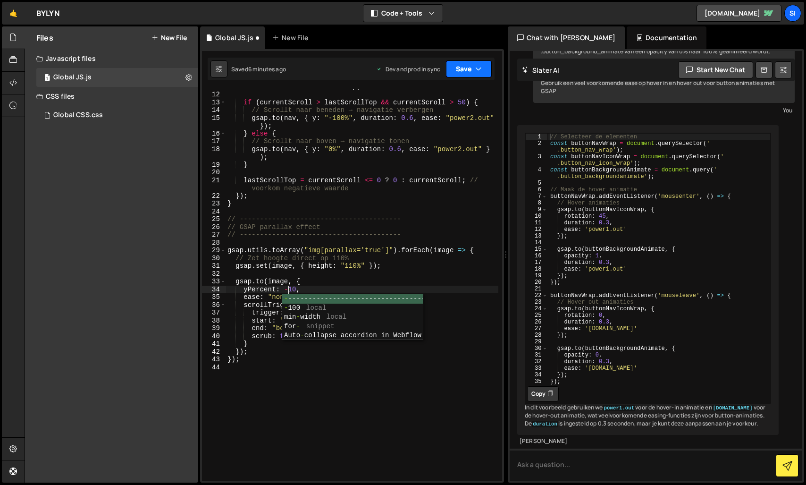
click at [484, 64] on button "Save" at bounding box center [469, 68] width 46 height 17
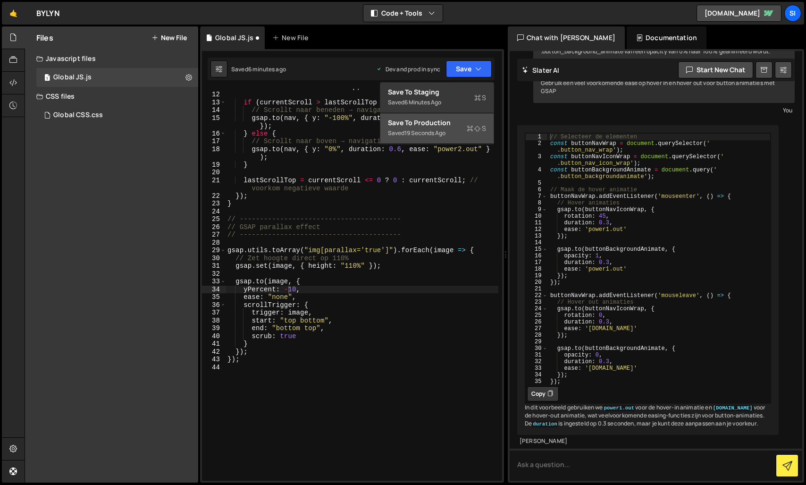
click at [437, 132] on div "19 seconds ago" at bounding box center [424, 133] width 41 height 8
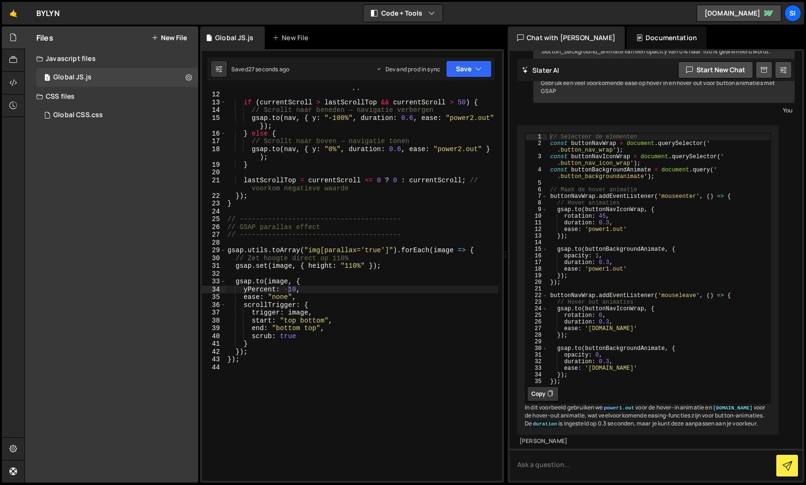
type textarea "yPercent: 10,"
click at [463, 72] on button "Save" at bounding box center [469, 68] width 46 height 17
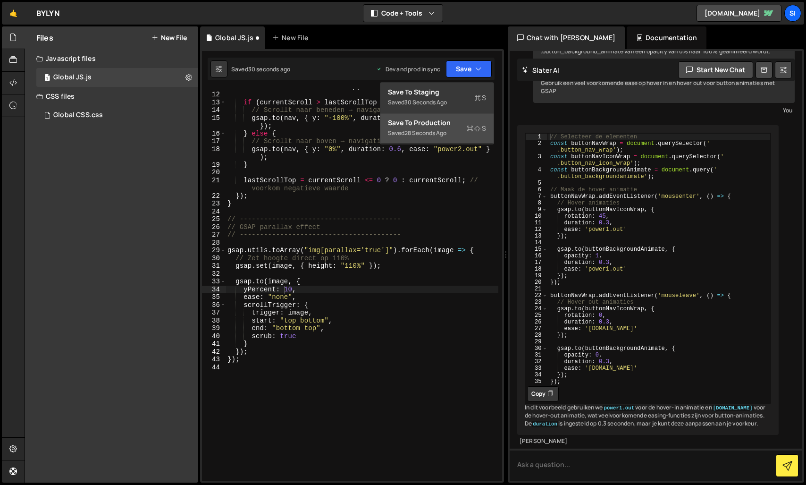
click at [438, 124] on div "Save to Production S" at bounding box center [437, 122] width 98 height 9
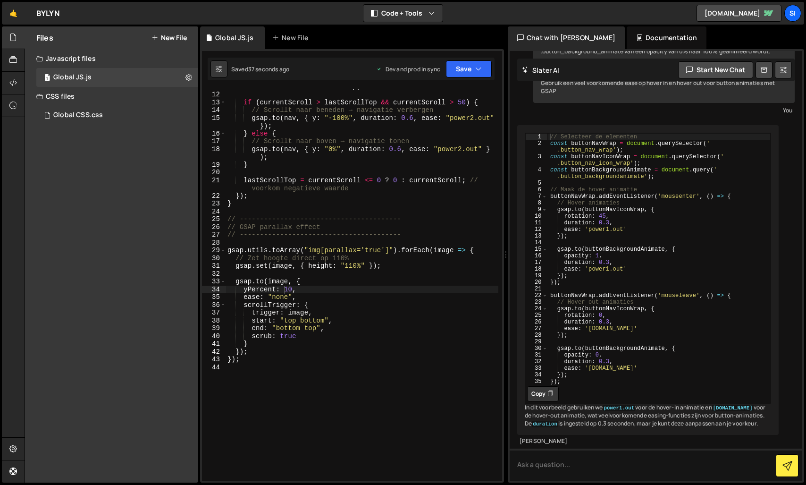
scroll to position [0, 0]
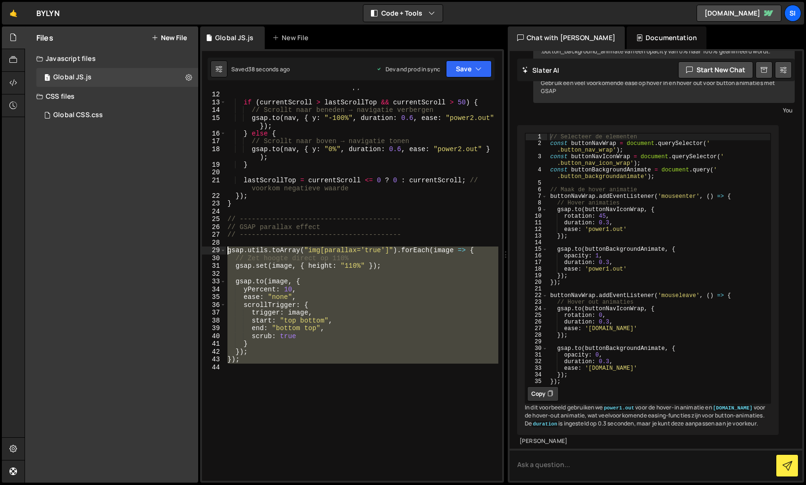
drag, startPoint x: 287, startPoint y: 384, endPoint x: 212, endPoint y: 247, distance: 155.8
click at [212, 247] on div "11 12 13 14 15 16 17 18 19 20 21 22 23 24 25 26 27 28 29 30 31 32 33 34 35 36 3…" at bounding box center [352, 285] width 300 height 392
type textarea "gsap.utils.toArray("img[parallax='true']").forEach(image => { // Zet hoogte dir…"
click at [78, 118] on div "Global CSS.css" at bounding box center [78, 115] width 50 height 8
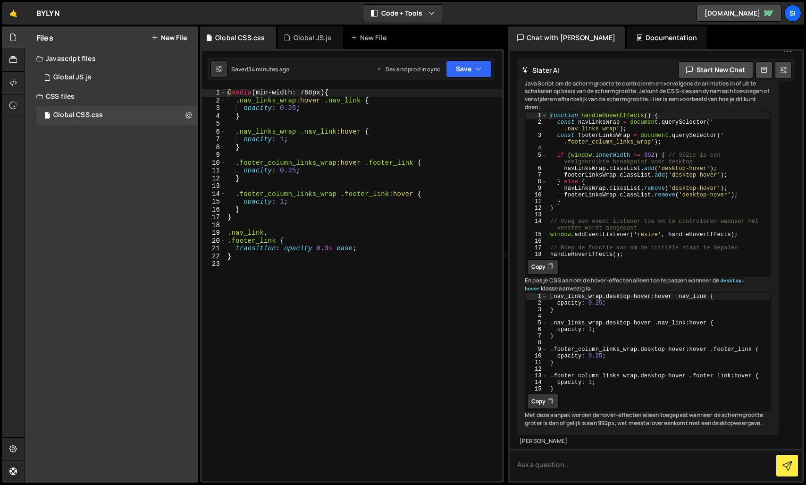
scroll to position [323, 0]
click at [340, 292] on div "@ media (min-width: 768px) { .nav_links_wrap :hover .nav_link { opacity : 0.25 …" at bounding box center [364, 292] width 277 height 407
click at [464, 74] on button "Save" at bounding box center [469, 68] width 46 height 17
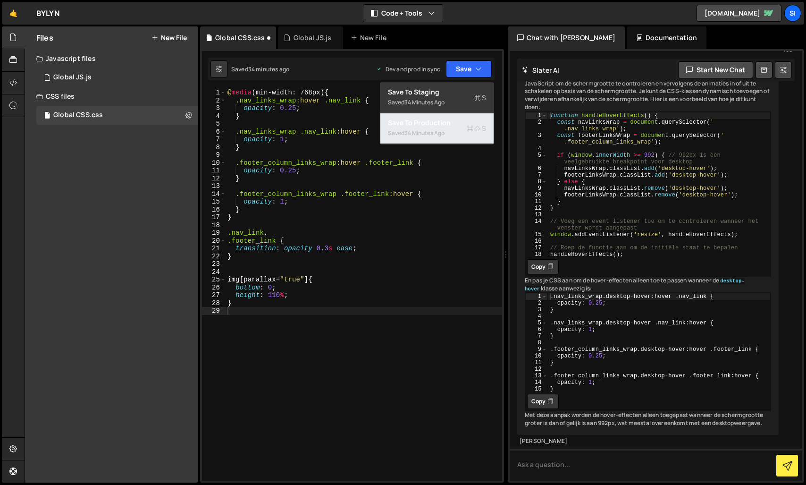
click at [431, 129] on div "34 minutes ago" at bounding box center [424, 133] width 40 height 8
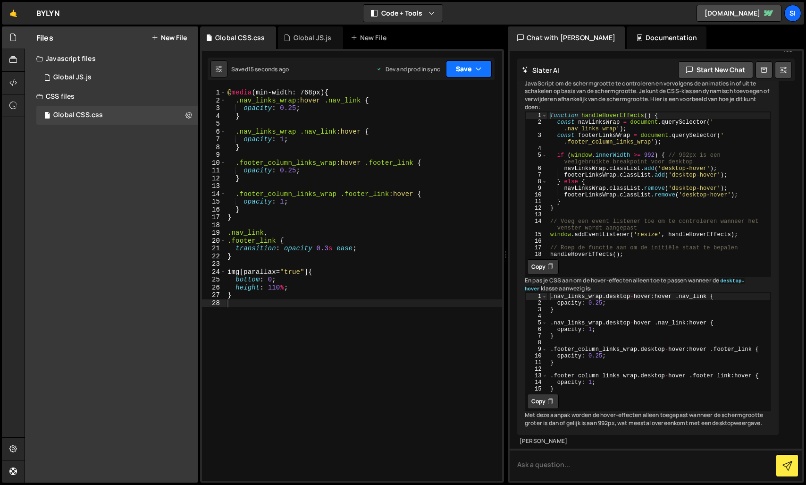
click at [471, 67] on button "Save" at bounding box center [469, 68] width 46 height 17
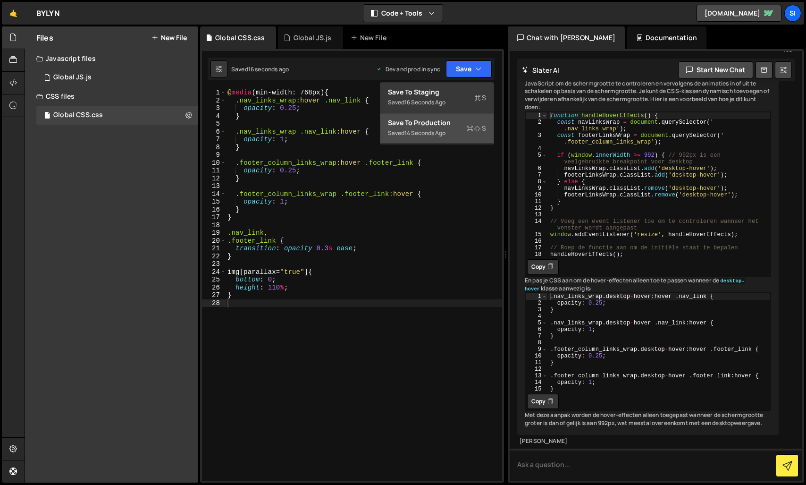
click at [433, 122] on div "Save to Production S" at bounding box center [437, 122] width 98 height 9
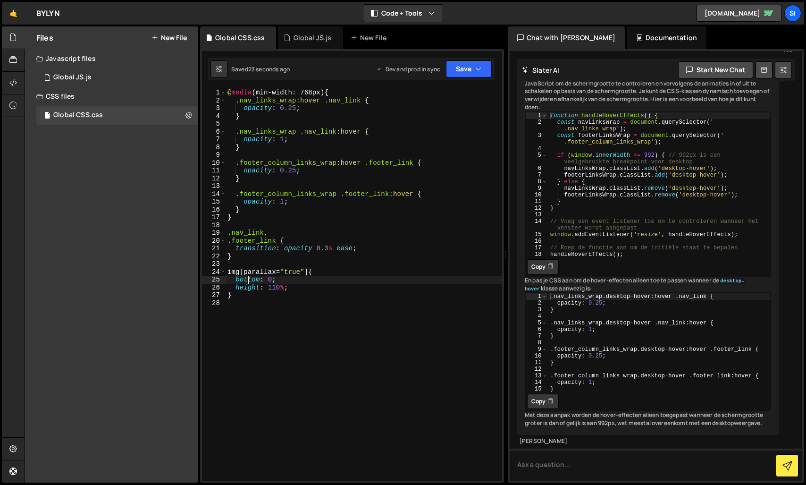
click at [247, 280] on div "@ media (min-width: 768px) { .nav_links_wrap :hover .nav_link { opacity : 0.25 …" at bounding box center [364, 292] width 277 height 407
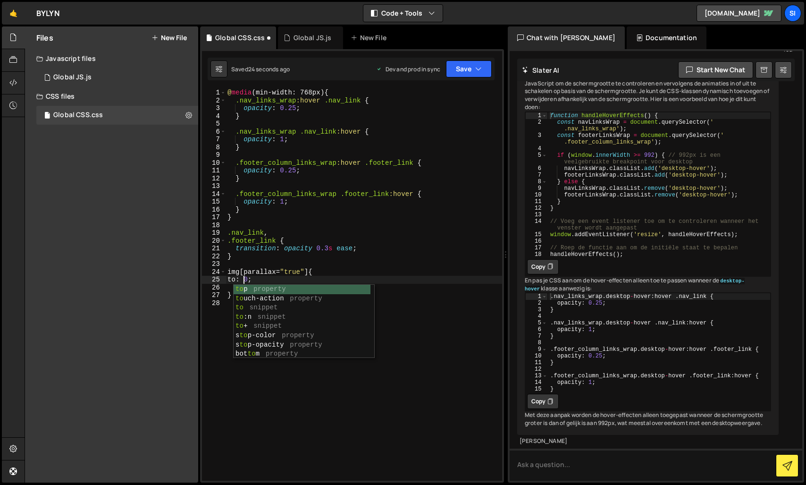
scroll to position [0, 1]
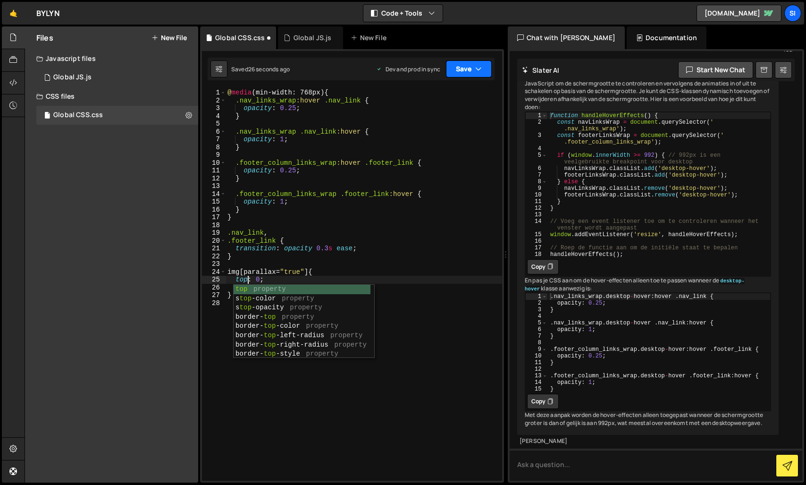
drag, startPoint x: 455, startPoint y: 67, endPoint x: 418, endPoint y: 106, distance: 53.7
click at [455, 67] on button "Save" at bounding box center [469, 68] width 46 height 17
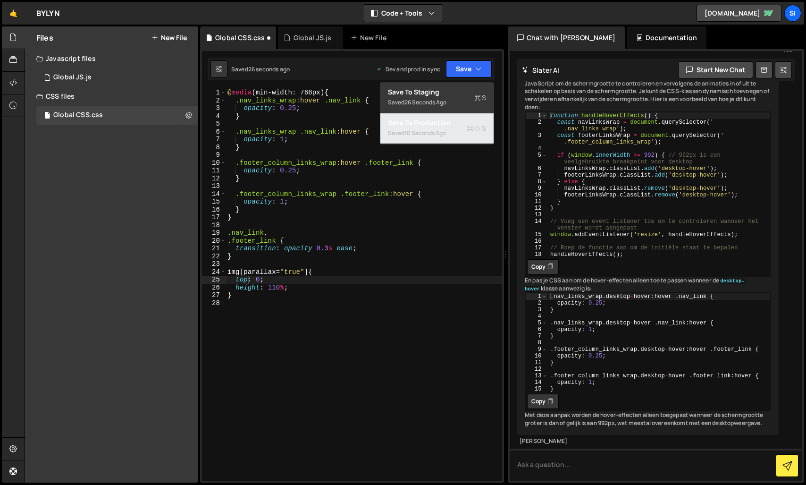
click at [403, 135] on div "Saved 10 seconds ago" at bounding box center [437, 132] width 98 height 11
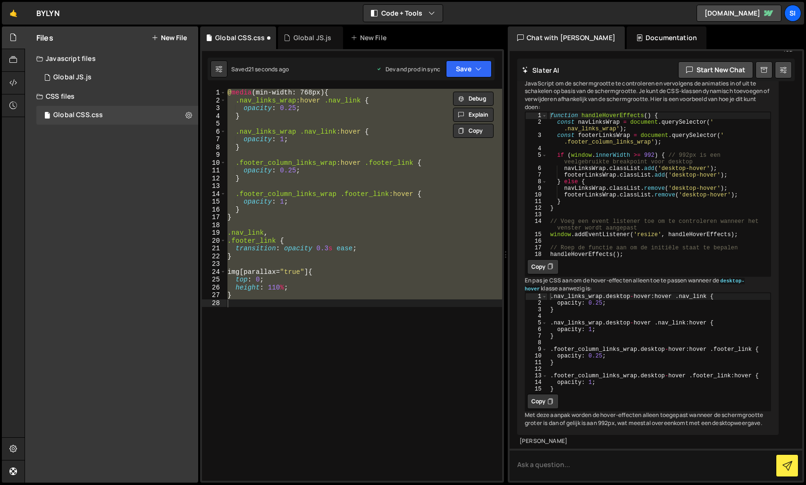
type textarea "}"
click at [289, 321] on div "@ media (min-width: 768px) { .nav_links_wrap :hover .nav_link { opacity : 0.25 …" at bounding box center [364, 285] width 277 height 392
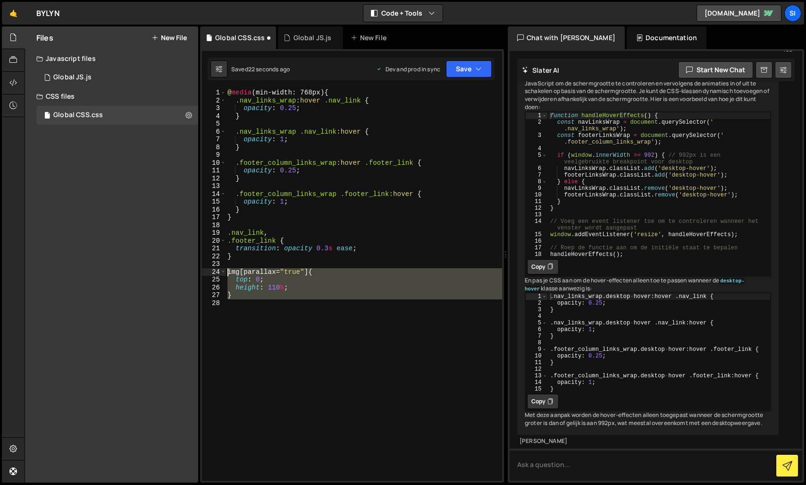
drag, startPoint x: 264, startPoint y: 325, endPoint x: 212, endPoint y: 272, distance: 74.4
click at [212, 272] on div "1 2 3 4 5 6 7 8 9 10 11 12 13 14 15 16 17 18 19 20 21 22 23 24 25 26 27 28 @ me…" at bounding box center [352, 285] width 300 height 392
type textarea "img[parallax="true"] { top: 0;"
paste textarea
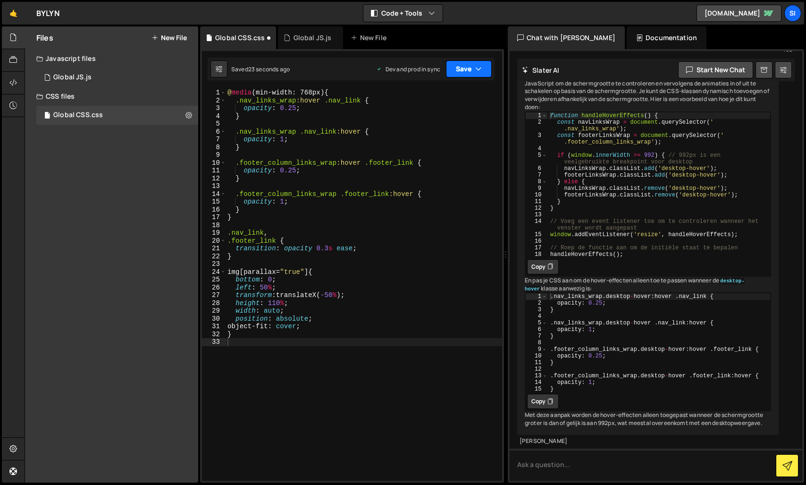
click at [460, 67] on button "Save" at bounding box center [469, 68] width 46 height 17
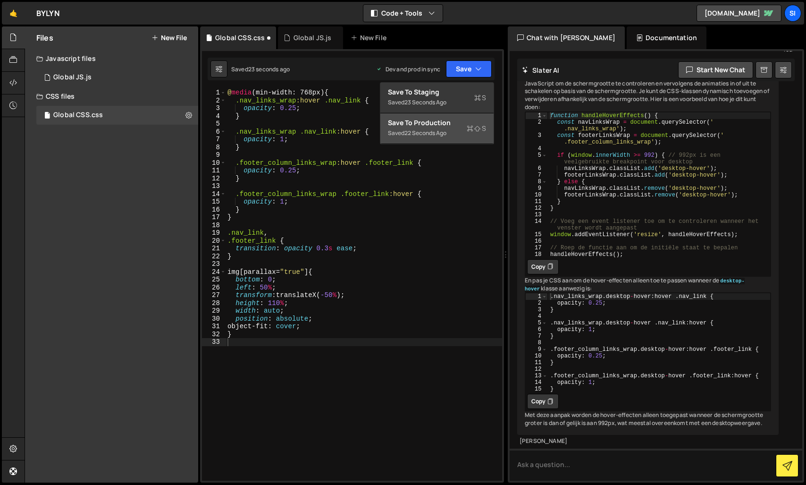
click at [426, 133] on div "22 seconds ago" at bounding box center [425, 133] width 42 height 8
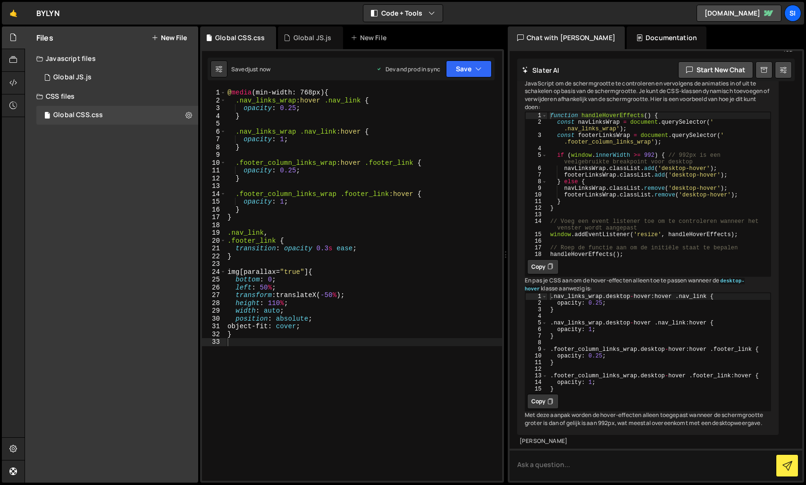
type textarea "left: 50%;"
drag, startPoint x: 290, startPoint y: 285, endPoint x: 218, endPoint y: 284, distance: 72.7
click at [218, 284] on div "left: 50%; 1 2 3 4 5 6 7 8 9 10 11 12 13 14 15 16 17 18 19 20 21 22 23 24 25 26…" at bounding box center [352, 285] width 300 height 392
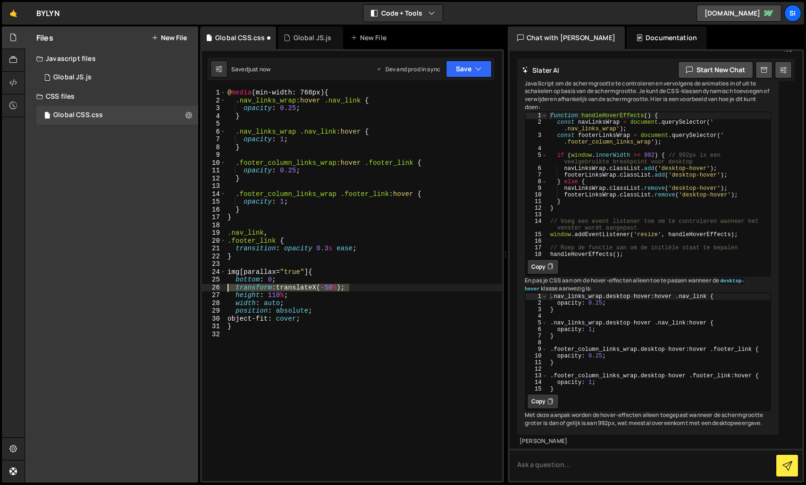
drag, startPoint x: 391, startPoint y: 287, endPoint x: 187, endPoint y: 284, distance: 203.9
click at [187, 284] on div "Files New File Javascript files 1 Global JS.js 0 CSS files Global CSS.css 0 Cop…" at bounding box center [415, 254] width 781 height 456
type textarea "transform: translateX(-50%);"
click at [478, 66] on icon "button" at bounding box center [478, 68] width 7 height 9
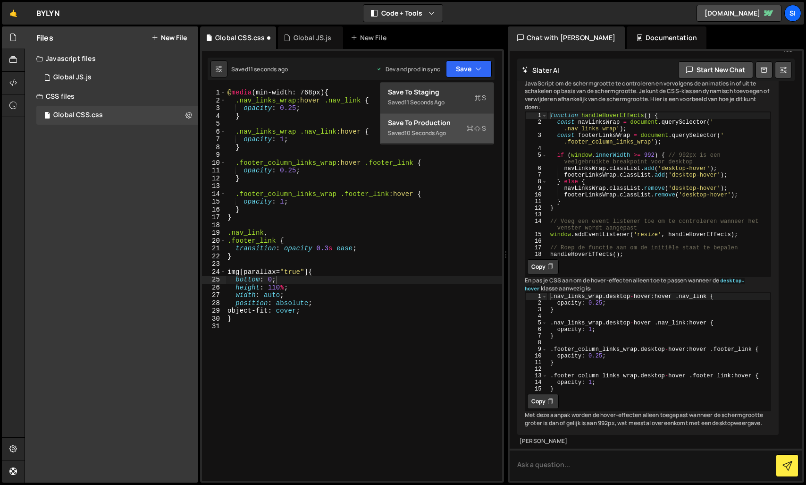
click at [450, 124] on div "Save to Production S" at bounding box center [437, 122] width 98 height 9
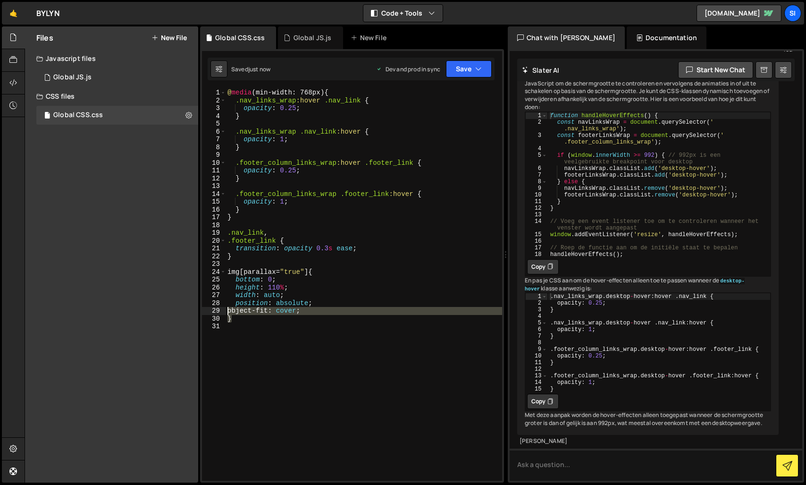
drag, startPoint x: 337, startPoint y: 315, endPoint x: 202, endPoint y: 308, distance: 135.2
click at [202, 308] on div "} 1 2 3 4 5 6 7 8 9 10 11 12 13 14 15 16 17 18 19 20 21 22 23 24 25 26 27 28 29…" at bounding box center [352, 285] width 300 height 392
type textarea "object-fit: cover; }"
click at [259, 309] on div "@ media (min-width: 768px) { .nav_links_wrap :hover .nav_link { opacity : 0.25 …" at bounding box center [364, 285] width 277 height 392
type textarea "object-fit: cover;"
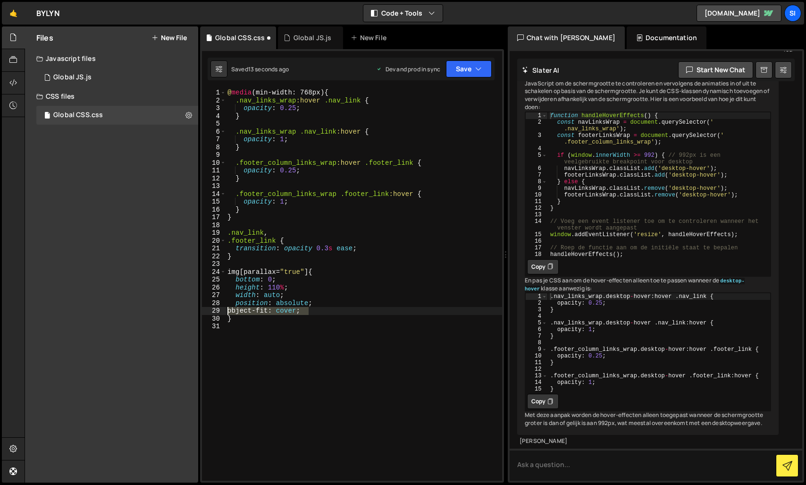
drag, startPoint x: 321, startPoint y: 311, endPoint x: 201, endPoint y: 310, distance: 119.9
click at [201, 310] on div "1 Type cmd + s to save your Javascript file. הההההההההההההההההההההההההההההההההה…" at bounding box center [352, 265] width 304 height 433
type textarea "position: absolute;"
click at [462, 68] on button "Save" at bounding box center [469, 68] width 46 height 17
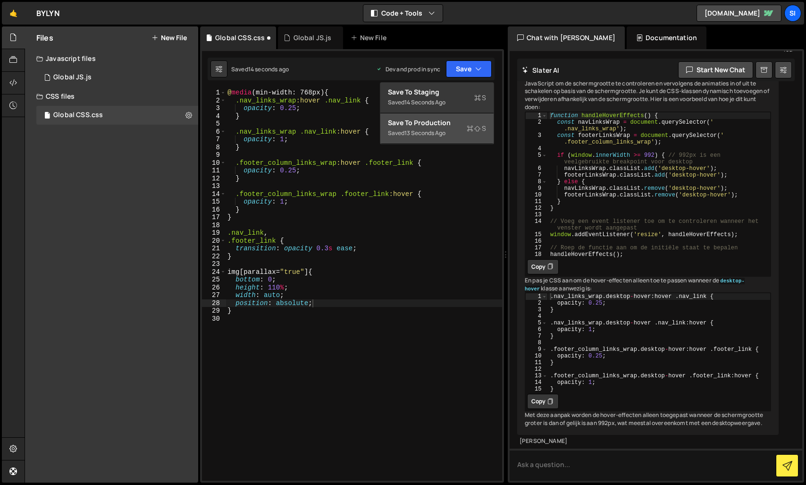
click at [412, 139] on button "Save to Production S Saved 13 seconds ago" at bounding box center [436, 128] width 113 height 31
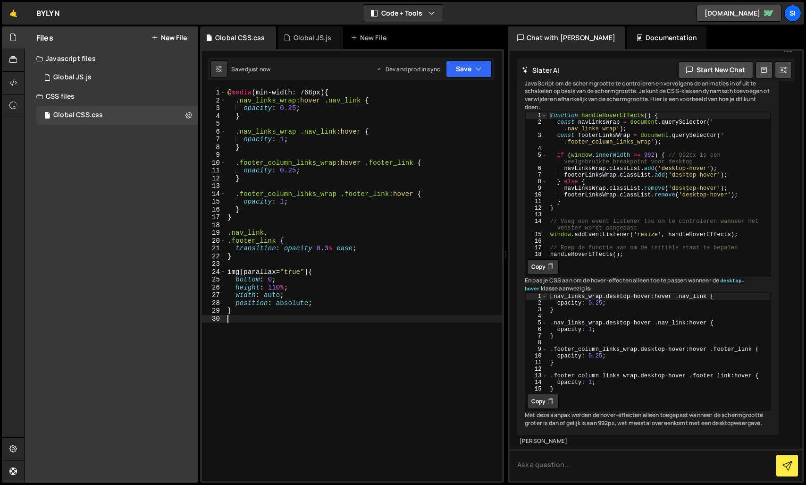
drag, startPoint x: 232, startPoint y: 324, endPoint x: 235, endPoint y: 319, distance: 6.2
click at [228, 311] on div "@ media (min-width: 768px) { .nav_links_wrap :hover .nav_link { opacity : 0.25 …" at bounding box center [364, 292] width 277 height 407
type textarea "}"
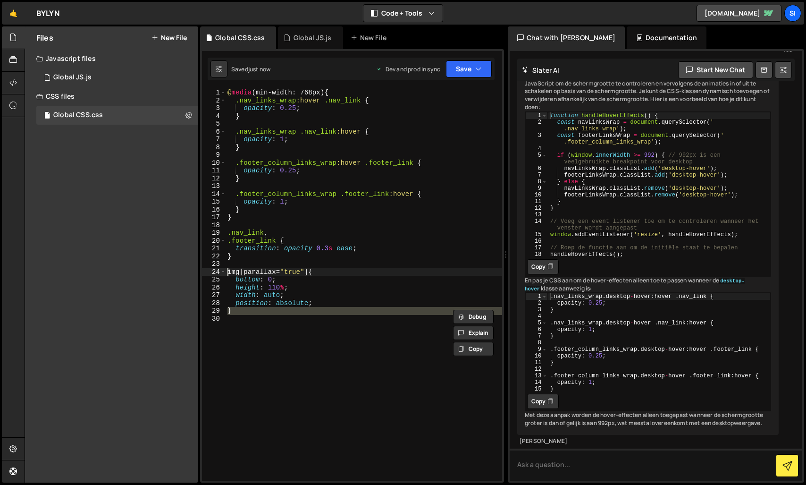
type textarea "} img[parallax="true"] {"
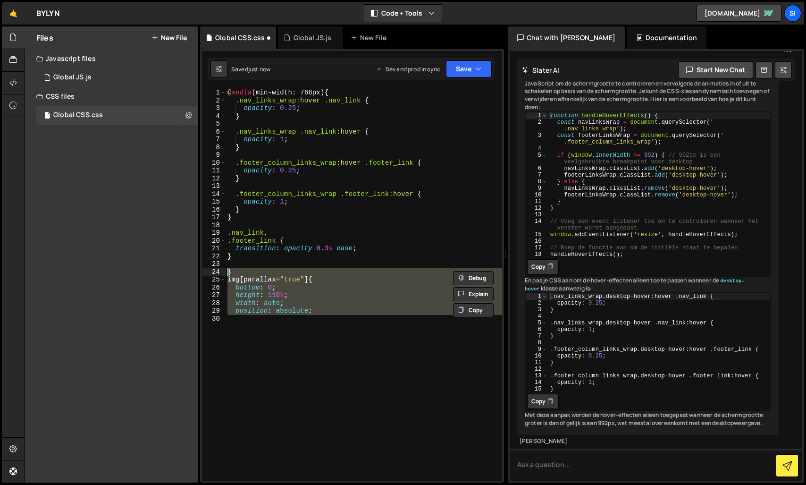
drag, startPoint x: 312, startPoint y: 330, endPoint x: 193, endPoint y: 272, distance: 132.1
click at [193, 272] on div "Files New File Javascript files 1 Global JS.js 0 CSS files Global CSS.css 0 Cop…" at bounding box center [415, 254] width 781 height 456
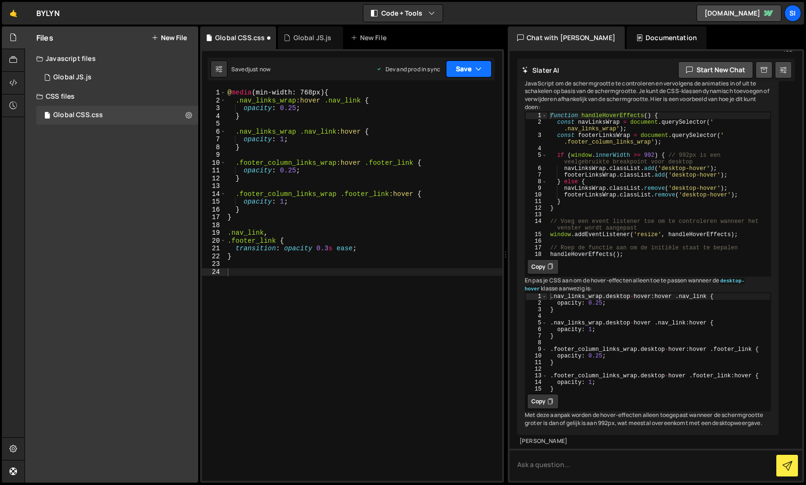
click at [473, 76] on button "Save" at bounding box center [469, 68] width 46 height 17
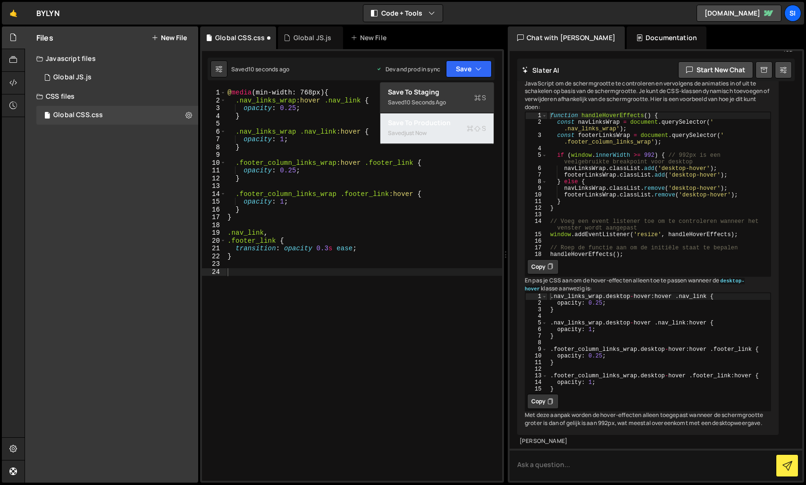
click at [441, 136] on div "Saved just now" at bounding box center [437, 132] width 98 height 11
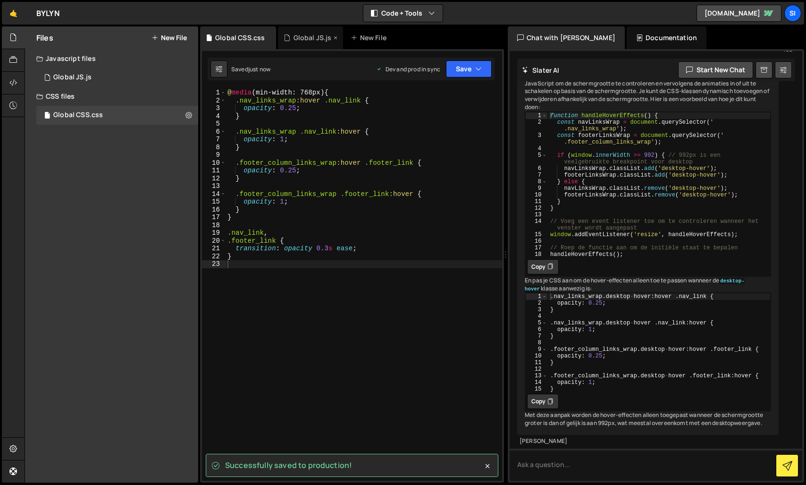
click at [302, 37] on div "Global JS.js" at bounding box center [313, 37] width 38 height 9
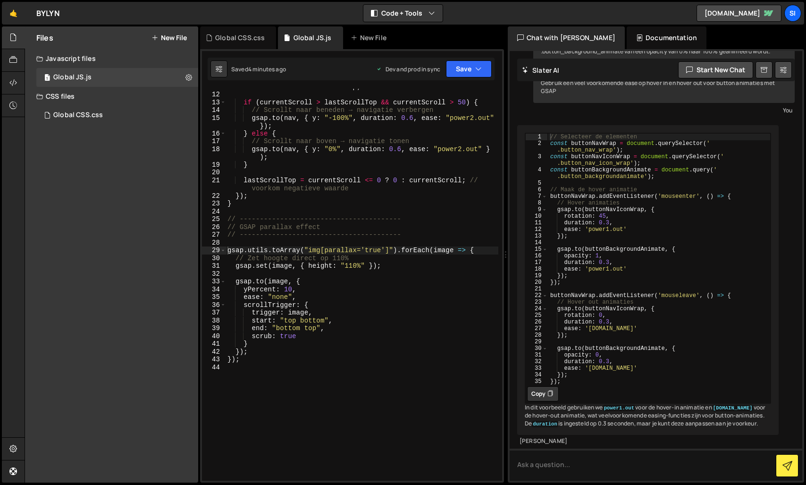
scroll to position [470, 0]
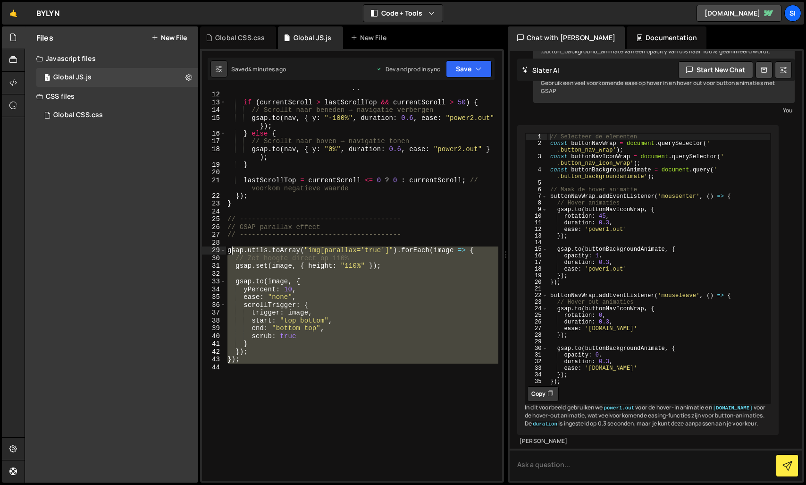
drag, startPoint x: 357, startPoint y: 371, endPoint x: 231, endPoint y: 250, distance: 174.9
click at [231, 250] on div "let currentScroll = window . pageYOffset || document . documentElement . scroll…" at bounding box center [362, 282] width 273 height 415
click at [308, 358] on div "let currentScroll = window . pageYOffset || document . documentElement . scroll…" at bounding box center [362, 285] width 273 height 392
drag, startPoint x: 308, startPoint y: 378, endPoint x: 186, endPoint y: 245, distance: 180.1
click at [186, 245] on div "Files New File Javascript files 1 Global JS.js 0 CSS files Global CSS.css 0 Cop…" at bounding box center [415, 254] width 781 height 456
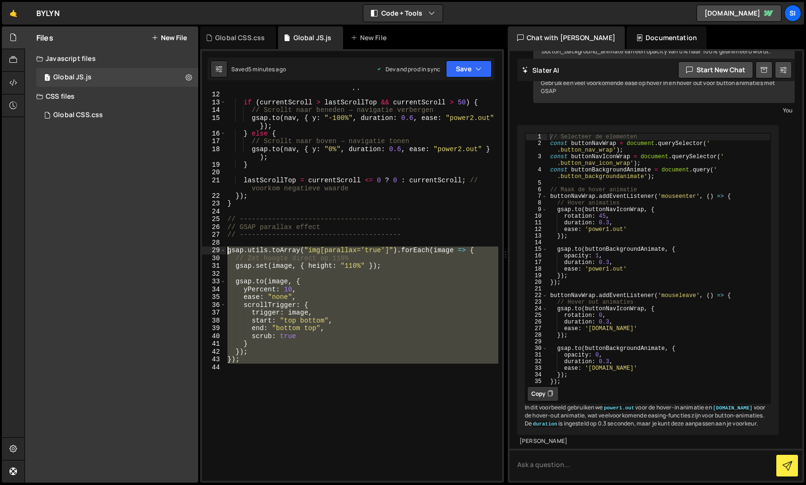
type textarea "gsap.utils.toArray("img[parallax='true']").forEach(image => {"
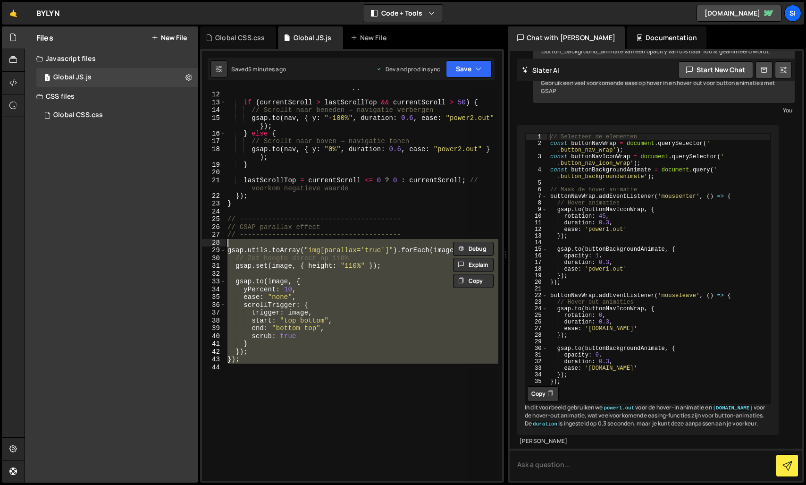
click at [269, 382] on div "let currentScroll = window . pageYOffset || document . documentElement . scroll…" at bounding box center [362, 285] width 273 height 392
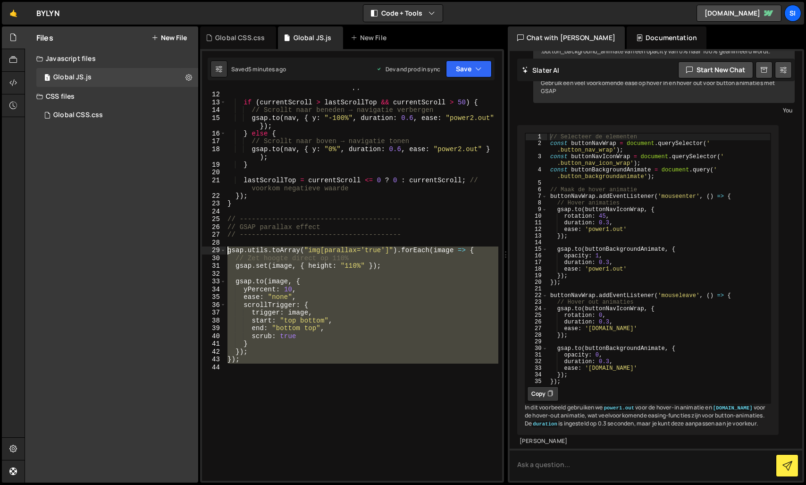
drag, startPoint x: 222, startPoint y: 322, endPoint x: 184, endPoint y: 250, distance: 82.1
click at [184, 250] on div "Files New File Javascript files 1 Global JS.js 0 CSS files Global CSS.css 0 Cop…" at bounding box center [415, 254] width 781 height 456
click at [310, 299] on div "let currentScroll = window . pageYOffset || document . documentElement . scroll…" at bounding box center [362, 285] width 273 height 392
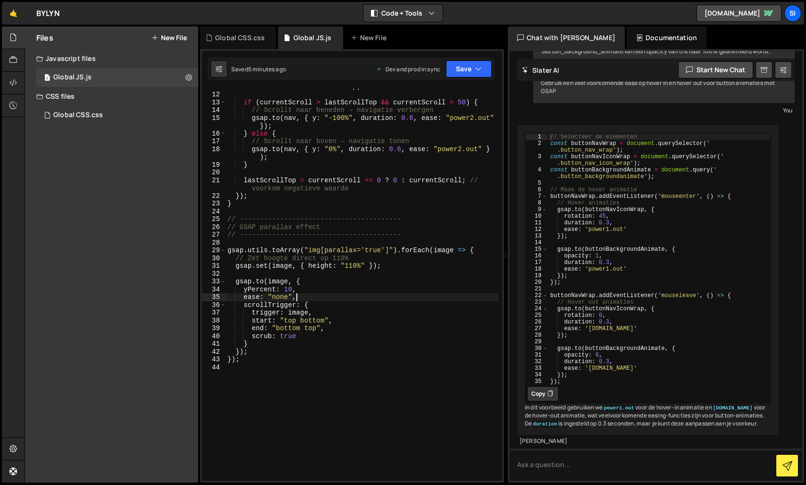
click at [350, 263] on div "let currentScroll = window . pageYOffset || document . documentElement . scroll…" at bounding box center [362, 282] width 273 height 415
click at [471, 75] on button "Save" at bounding box center [469, 68] width 46 height 17
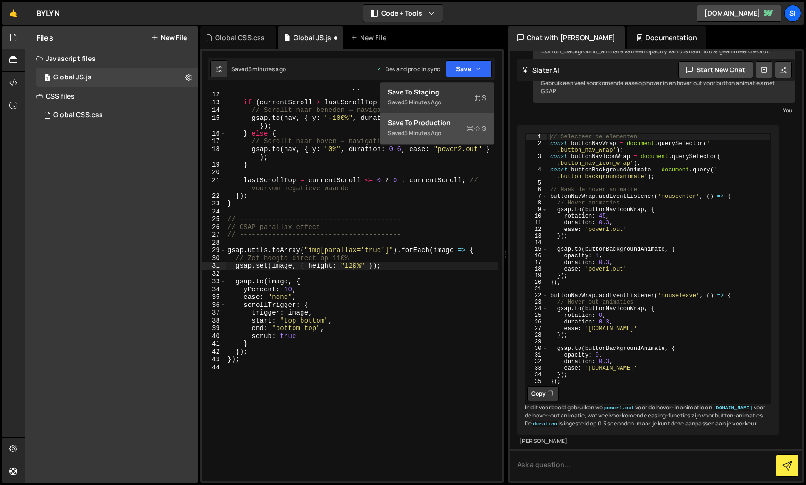
click at [441, 132] on div "5 minutes ago" at bounding box center [422, 133] width 37 height 8
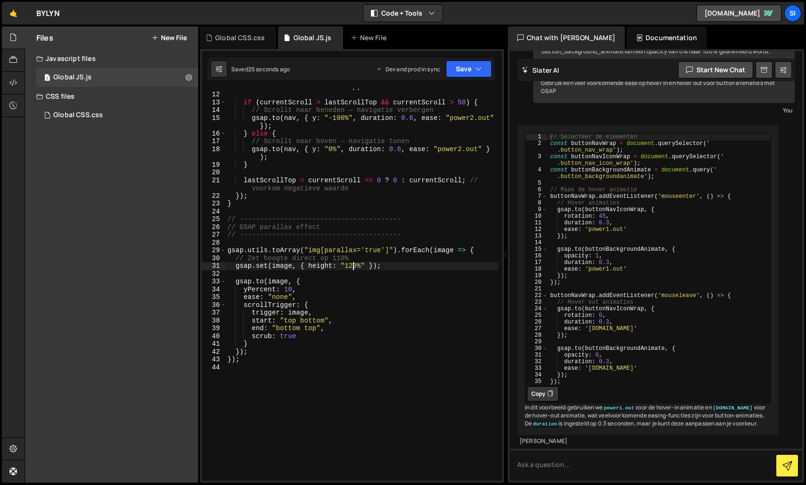
click at [353, 267] on div "let currentScroll = window . pageYOffset || document . documentElement . scroll…" at bounding box center [362, 282] width 273 height 415
click at [482, 75] on button "Save" at bounding box center [469, 68] width 46 height 17
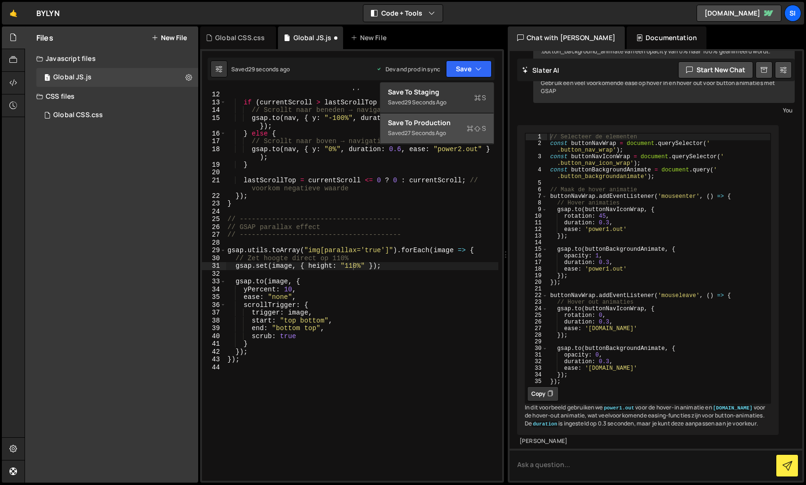
click at [421, 129] on div "27 seconds ago" at bounding box center [425, 133] width 42 height 8
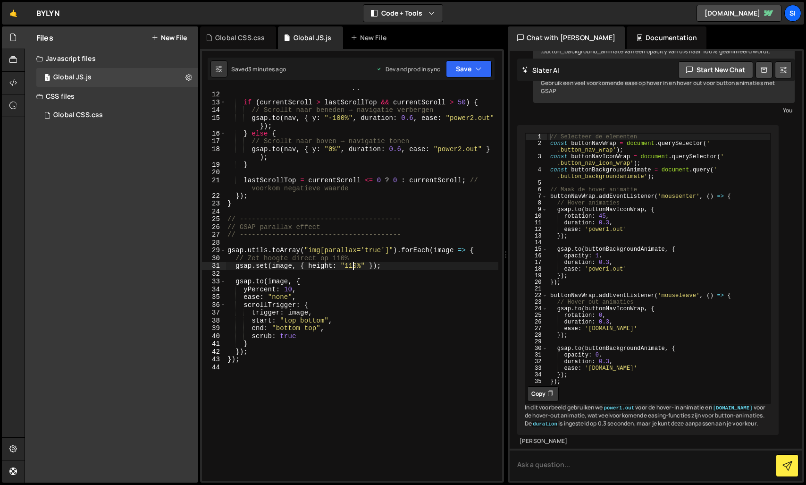
click at [352, 266] on div "let currentScroll = window . pageYOffset || document . documentElement . scroll…" at bounding box center [362, 282] width 273 height 415
drag, startPoint x: 470, startPoint y: 70, endPoint x: 460, endPoint y: 86, distance: 19.5
click at [470, 70] on button "Save" at bounding box center [469, 68] width 46 height 17
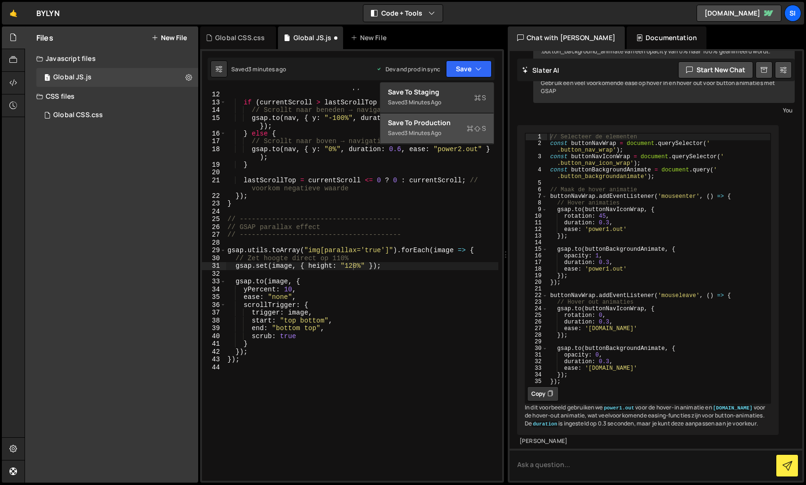
click at [443, 118] on div "Save to Production S" at bounding box center [437, 122] width 98 height 9
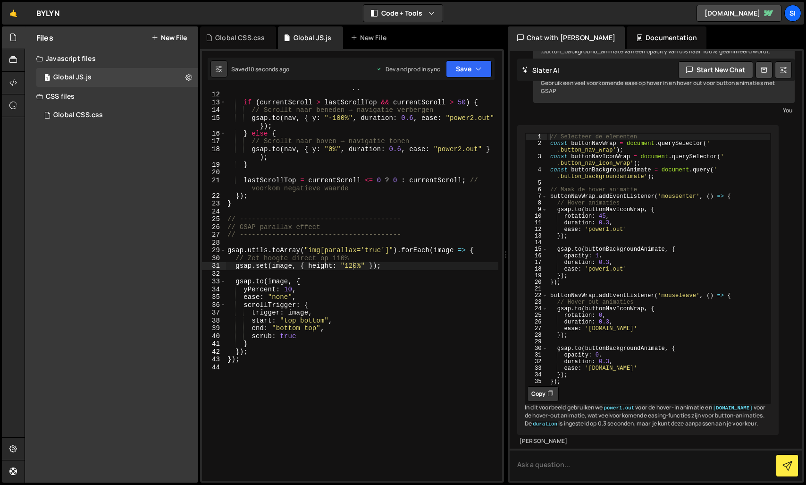
scroll to position [0, 4]
click at [290, 288] on div "let currentScroll = window . pageYOffset || document . documentElement . scroll…" at bounding box center [362, 282] width 273 height 415
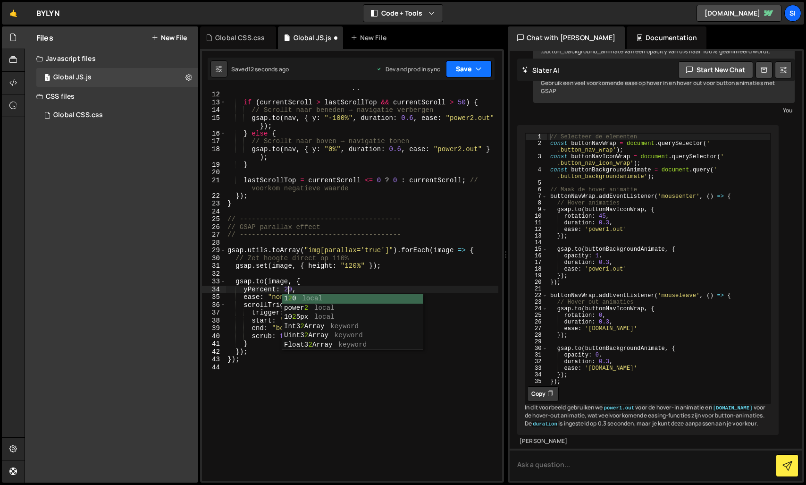
drag, startPoint x: 472, startPoint y: 74, endPoint x: 467, endPoint y: 81, distance: 9.2
click at [472, 74] on button "Save" at bounding box center [469, 68] width 46 height 17
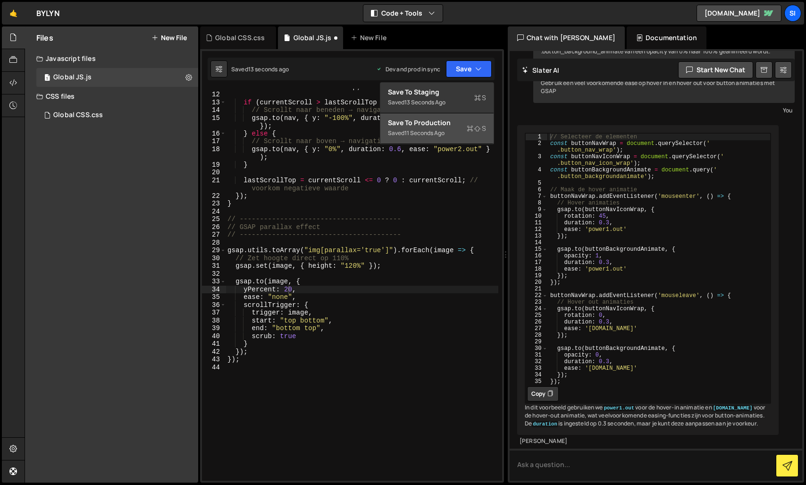
click at [441, 114] on button "Save to Production S Saved 11 seconds ago" at bounding box center [436, 128] width 113 height 31
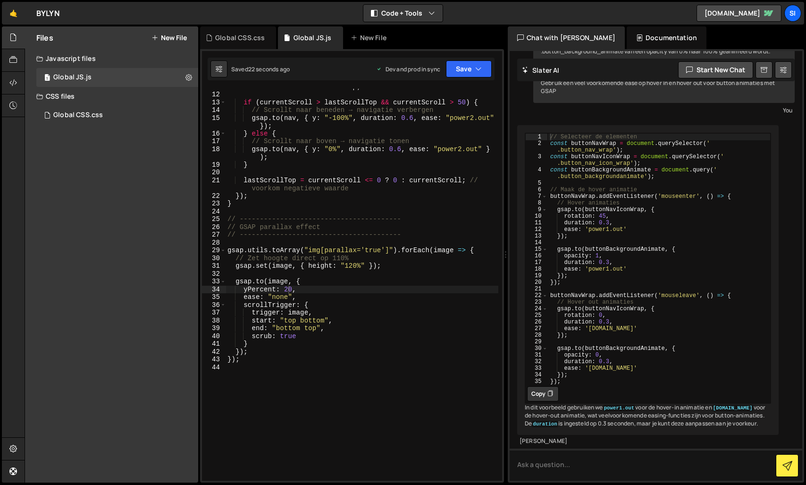
click at [287, 290] on div "let currentScroll = window . pageYOffset || document . documentElement . scroll…" at bounding box center [362, 282] width 273 height 415
click at [354, 266] on div "let currentScroll = window . pageYOffset || document . documentElement . scroll…" at bounding box center [362, 282] width 273 height 415
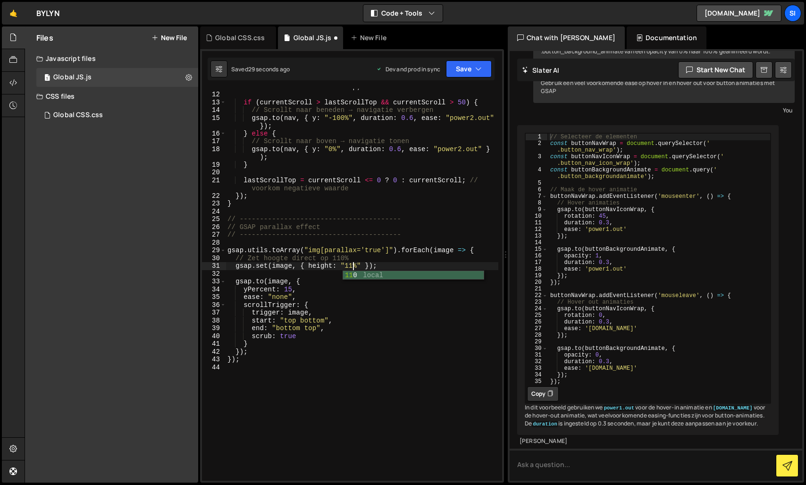
scroll to position [0, 9]
type textarea "gsap.set(image, { height: "115%" });"
click at [478, 69] on icon "button" at bounding box center [478, 68] width 7 height 9
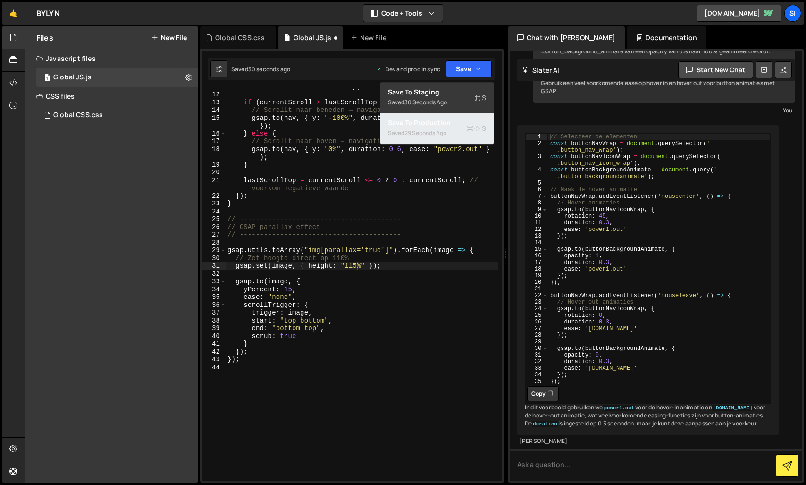
click at [454, 122] on div "Save to Production S" at bounding box center [437, 122] width 98 height 9
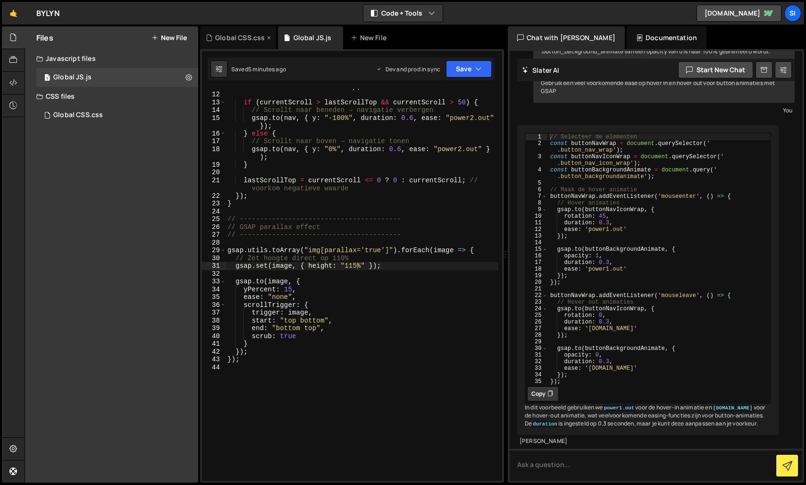
click at [219, 36] on div "Global CSS.css" at bounding box center [240, 37] width 50 height 9
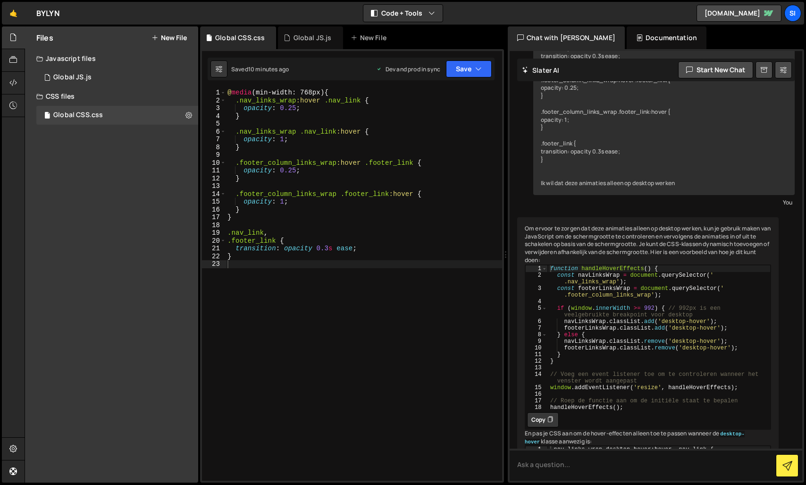
scroll to position [323, 0]
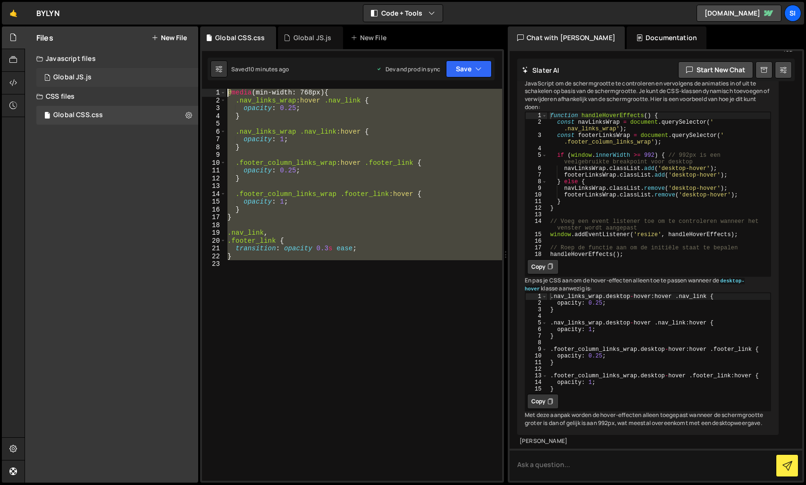
drag, startPoint x: 293, startPoint y: 293, endPoint x: 195, endPoint y: 73, distance: 240.2
click at [191, 72] on div "Files New File Javascript files 1 Global JS.js 0 CSS files Global CSS.css 0 Cop…" at bounding box center [415, 254] width 781 height 456
type textarea "@media (min-width: 768px) { .nav_links_wrap:hover .nav_link {"
click at [291, 281] on div "@ media (min-width: 768px) { .nav_links_wrap :hover .nav_link { opacity : 0.25 …" at bounding box center [364, 285] width 277 height 392
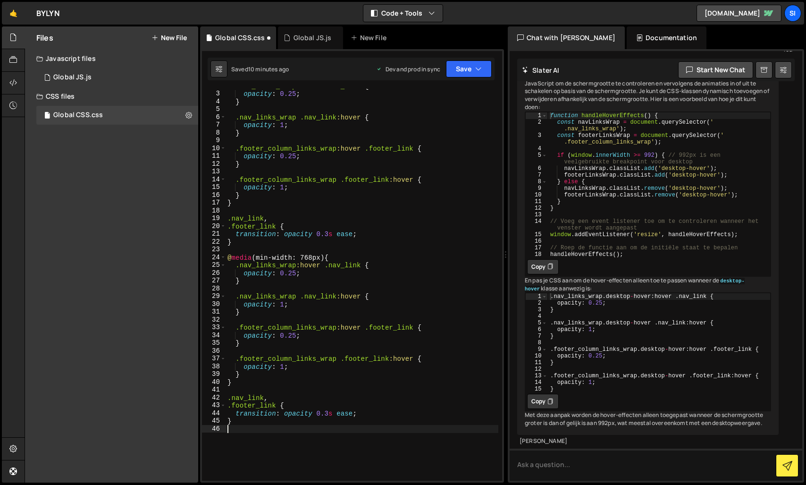
scroll to position [58, 0]
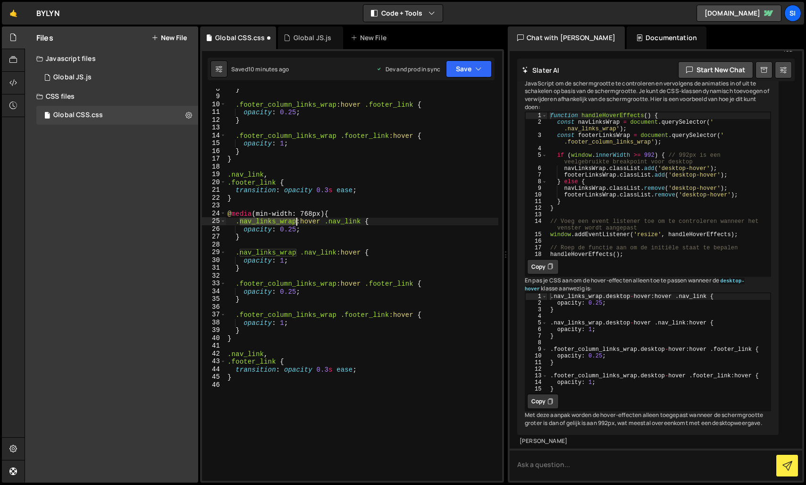
drag, startPoint x: 241, startPoint y: 221, endPoint x: 295, endPoint y: 219, distance: 53.8
click at [295, 219] on div "} .footer_column_links_wrap :hover .footer_link { opacity : 0.25 ; } .footer_co…" at bounding box center [362, 288] width 273 height 407
paste textarea "section_prices_bottom"
drag, startPoint x: 378, startPoint y: 222, endPoint x: 408, endPoint y: 218, distance: 30.4
click at [408, 218] on div "} .footer_column_links_wrap :hover .footer_link { opacity : 0.25 ; } .footer_co…" at bounding box center [362, 288] width 273 height 407
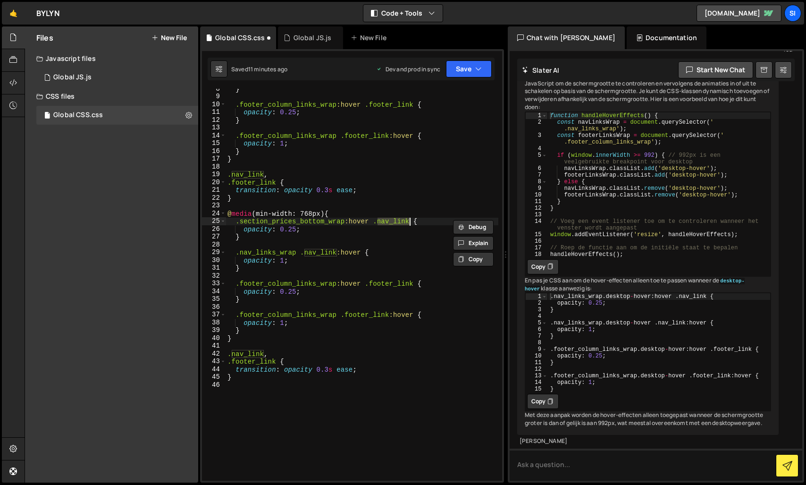
paste textarea "prices_card_wrap"
click at [324, 252] on div "} .footer_column_links_wrap :hover .footer_link { opacity : 0.25 ; } .footer_co…" at bounding box center [362, 288] width 273 height 407
paste textarea "prices_card_wrap"
click at [389, 281] on div "} .footer_column_links_wrap :hover .footer_link { opacity : 0.25 ; } .footer_co…" at bounding box center [362, 288] width 273 height 407
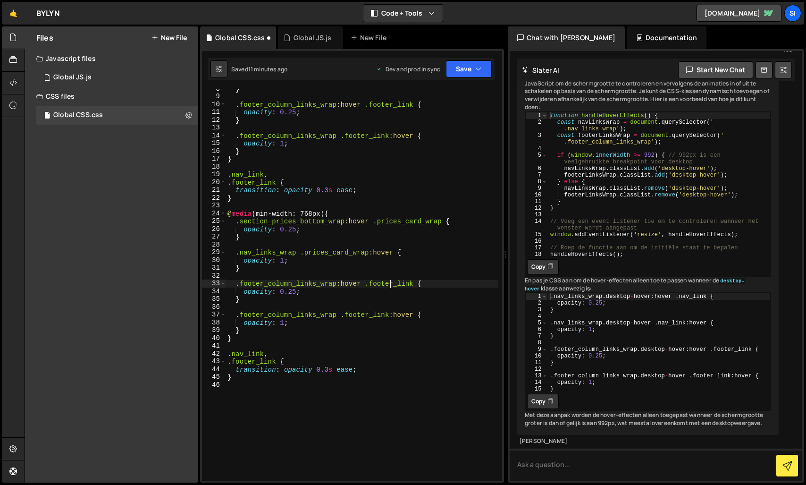
click at [389, 281] on div "} .footer_column_links_wrap :hover .footer_link { opacity : 0.25 ; } .footer_co…" at bounding box center [362, 288] width 273 height 407
paste textarea "prices_card_wrap"
click at [366, 316] on div "} .footer_column_links_wrap :hover .footer_link { opacity : 0.25 ; } .footer_co…" at bounding box center [362, 288] width 273 height 407
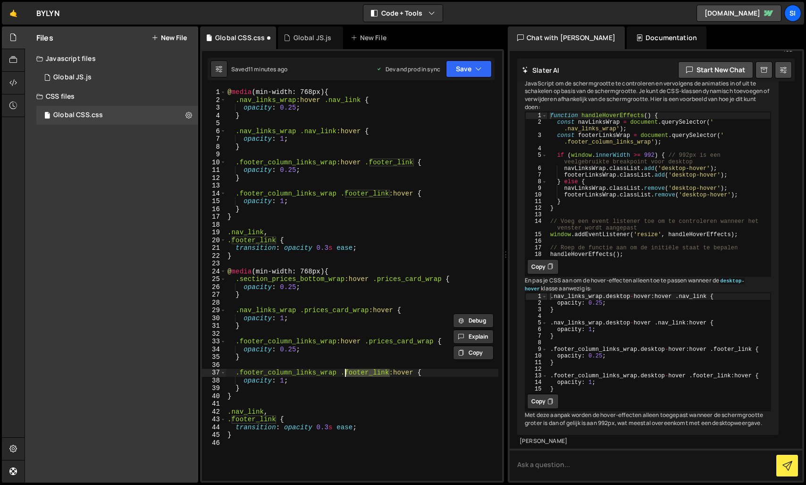
scroll to position [0, 0]
paste textarea "prices_card_wrap"
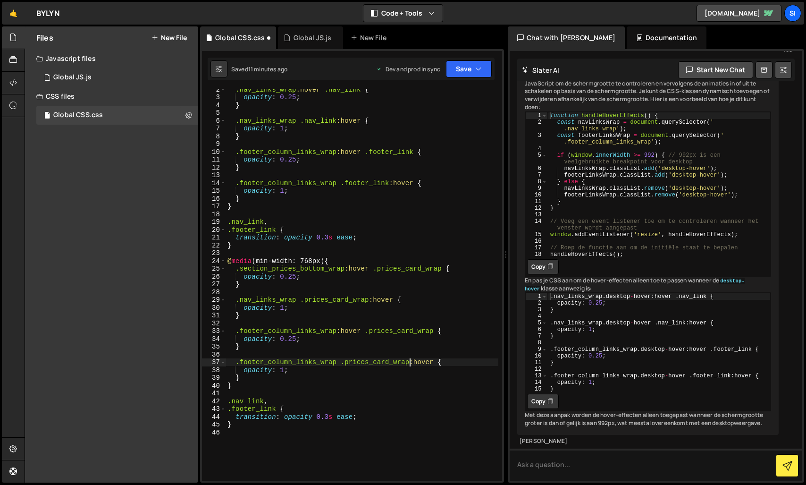
scroll to position [1, 0]
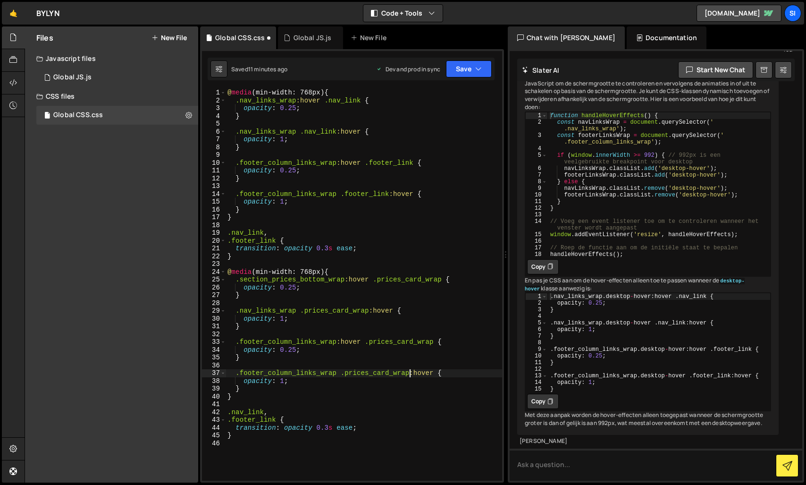
click at [263, 310] on div "@ media (min-width: 768px) { .nav_links_wrap :hover .nav_link { opacity : 0.25 …" at bounding box center [364, 292] width 277 height 407
click at [269, 372] on div "@ media (min-width: 768px) { .nav_links_wrap :hover .nav_link { opacity : 0.25 …" at bounding box center [364, 292] width 277 height 407
click at [279, 283] on div "@ media (min-width: 768px) { .nav_links_wrap :hover .nav_link { opacity : 0.25 …" at bounding box center [364, 292] width 277 height 407
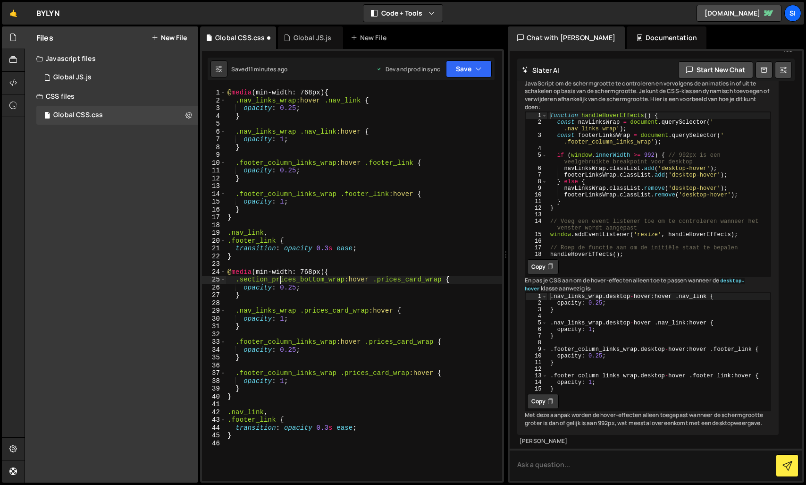
click at [279, 283] on div "@ media (min-width: 768px) { .nav_links_wrap :hover .nav_link { opacity : 0.25 …" at bounding box center [364, 292] width 277 height 407
click at [266, 310] on div "@ media (min-width: 768px) { .nav_links_wrap :hover .nav_link { opacity : 0.25 …" at bounding box center [364, 292] width 277 height 407
paste textarea "section_prices_bottom"
click at [263, 344] on div "@ media (min-width: 768px) { .nav_links_wrap :hover .nav_link { opacity : 0.25 …" at bounding box center [364, 292] width 277 height 407
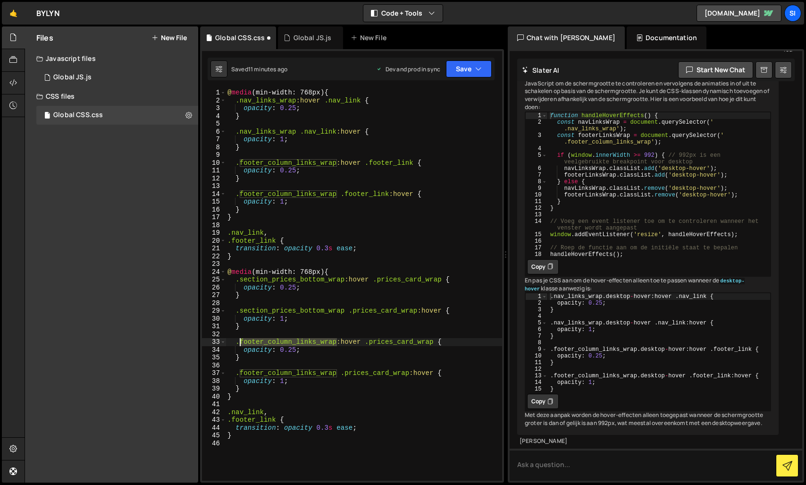
click at [263, 344] on div "@ media (min-width: 768px) { .nav_links_wrap :hover .nav_link { opacity : 0.25 …" at bounding box center [364, 292] width 277 height 407
paste textarea "section_prices_bottom"
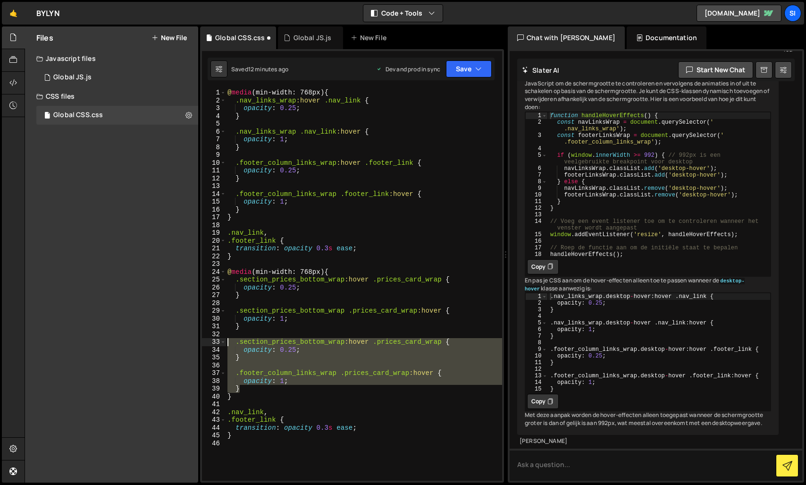
drag, startPoint x: 252, startPoint y: 391, endPoint x: 197, endPoint y: 341, distance: 74.2
click at [197, 341] on div "Files New File Javascript files 1 Global JS.js 0 CSS files Global CSS.css 0 Cop…" at bounding box center [415, 254] width 781 height 456
click at [276, 418] on div "@ media (min-width: 768px) { .nav_links_wrap :hover .nav_link { opacity : 0.25 …" at bounding box center [364, 292] width 277 height 407
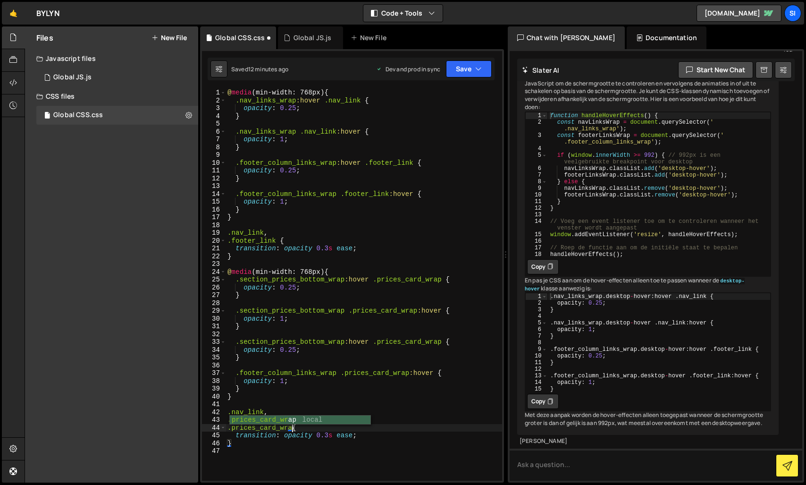
scroll to position [0, 4]
type textarea ".prices_card_wrap{"
click at [276, 454] on div "@ media (min-width: 768px) { .nav_links_wrap :hover .nav_link { opacity : 0.25 …" at bounding box center [364, 292] width 277 height 407
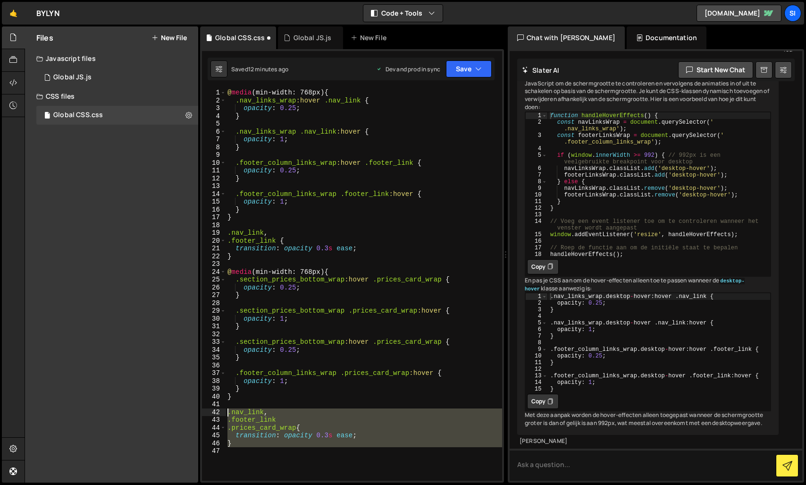
drag, startPoint x: 245, startPoint y: 450, endPoint x: 209, endPoint y: 411, distance: 53.4
click at [209, 411] on div "1 2 3 4 5 6 7 8 9 10 11 12 13 14 15 16 17 18 19 20 21 22 23 24 25 26 27 28 29 3…" at bounding box center [352, 285] width 300 height 392
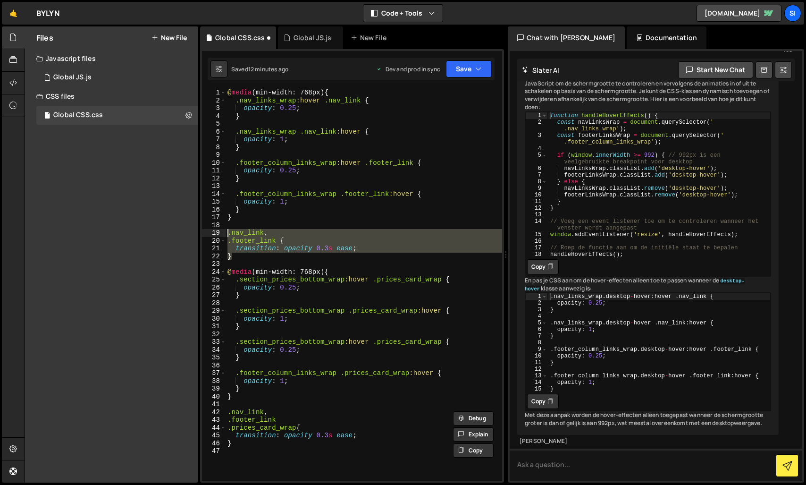
drag, startPoint x: 251, startPoint y: 257, endPoint x: 207, endPoint y: 233, distance: 50.1
click at [207, 233] on div ".nav_link, .footer_link 1 2 3 4 5 6 7 8 9 10 11 12 13 14 15 16 17 18 19 20 21 2…" at bounding box center [352, 285] width 300 height 392
type textarea ".nav_link, .footer_link {"
paste textarea
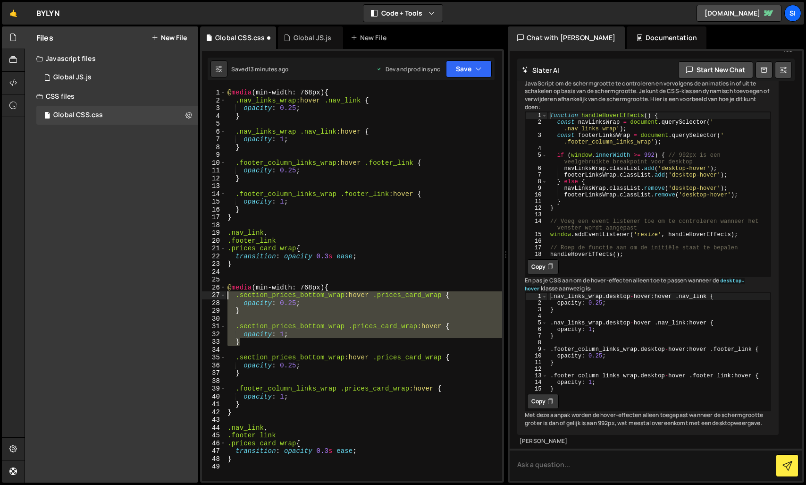
drag, startPoint x: 252, startPoint y: 345, endPoint x: 207, endPoint y: 297, distance: 65.8
click at [207, 297] on div "1 2 3 4 5 6 7 8 9 10 11 12 13 14 15 16 17 18 19 20 21 22 23 24 25 26 27 28 29 3…" at bounding box center [352, 285] width 300 height 392
click at [276, 218] on div "@ media (min-width: 768px) { .nav_links_wrap :hover .nav_link { opacity : 0.25 …" at bounding box center [364, 292] width 277 height 407
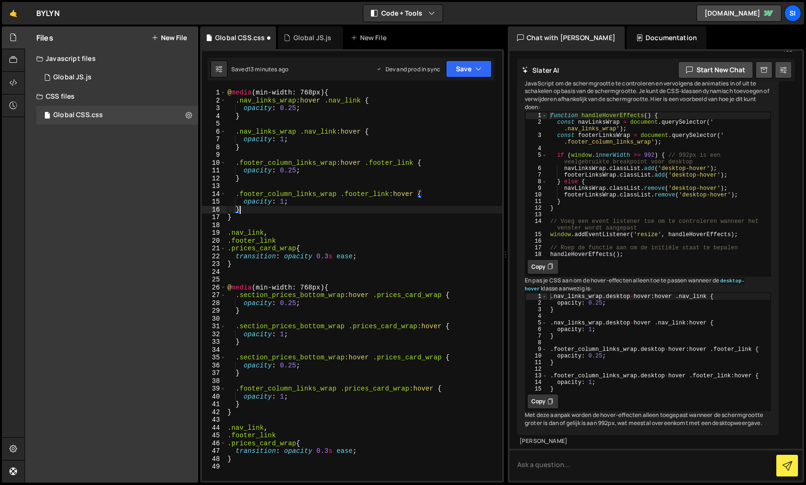
click at [276, 211] on div "@ media (min-width: 768px) { .nav_links_wrap :hover .nav_link { opacity : 0.25 …" at bounding box center [364, 292] width 277 height 407
type textarea "}"
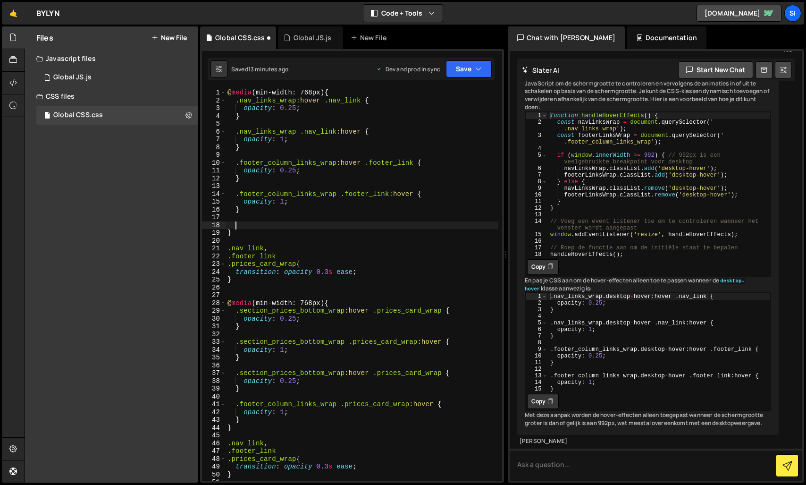
paste textarea "}"
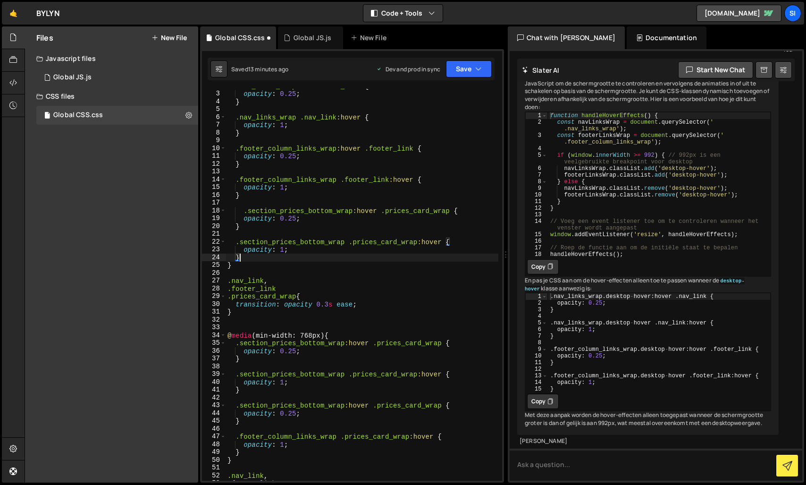
scroll to position [105, 0]
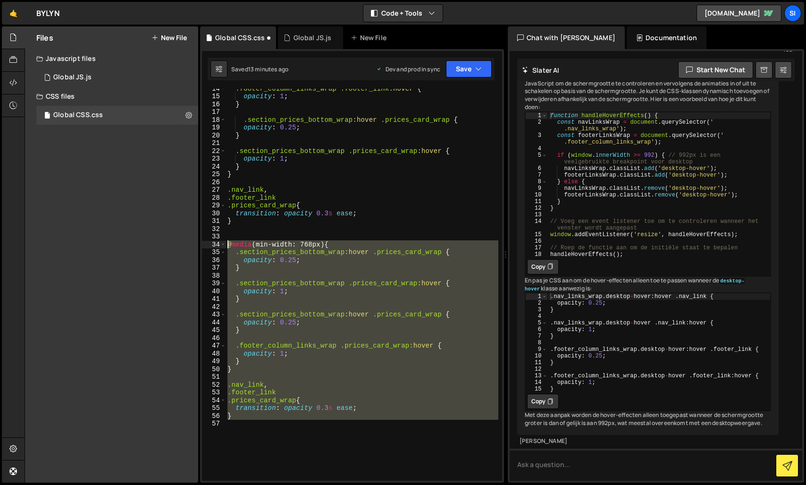
drag, startPoint x: 271, startPoint y: 444, endPoint x: 202, endPoint y: 247, distance: 208.8
click at [202, 247] on div "} 14 15 16 17 18 19 20 21 22 23 24 25 26 27 28 29 30 31 32 33 34 35 36 37 38 39…" at bounding box center [352, 285] width 300 height 392
type textarea "@media (min-width: 768px) { .section_prices_bottom_wrap:hover .prices_card_wrap…"
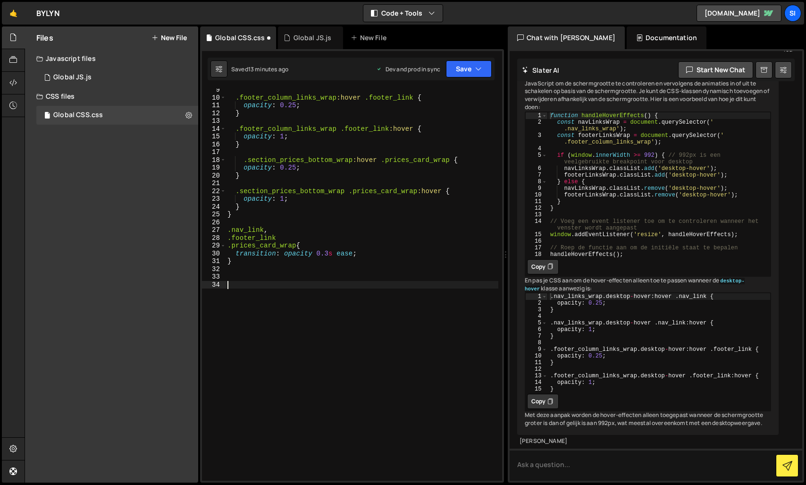
scroll to position [35, 0]
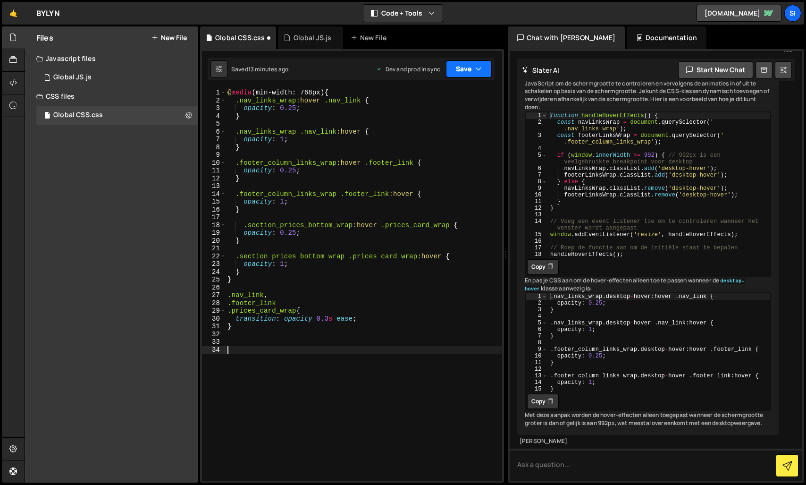
click at [487, 64] on button "Save" at bounding box center [469, 68] width 46 height 17
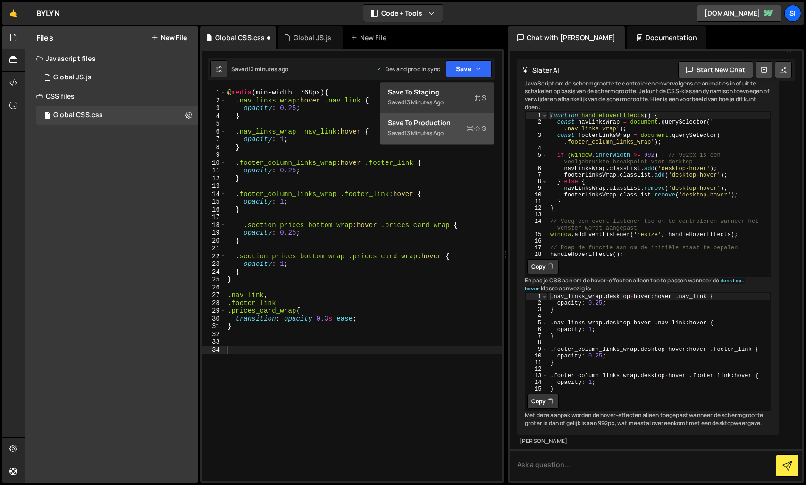
click at [440, 118] on div "Save to Production S" at bounding box center [437, 122] width 98 height 9
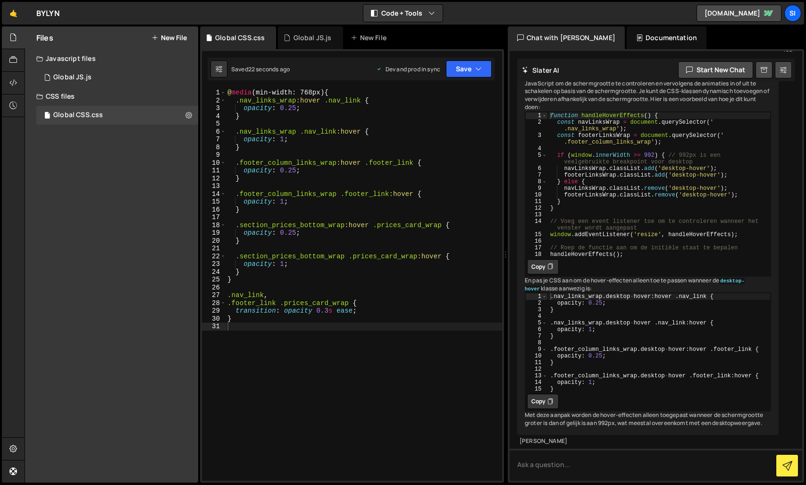
click at [281, 302] on div "@ media (min-width: 768px) { .nav_links_wrap :hover .nav_link { opacity : 0.25 …" at bounding box center [364, 292] width 277 height 407
click at [470, 61] on button "Save" at bounding box center [469, 68] width 46 height 17
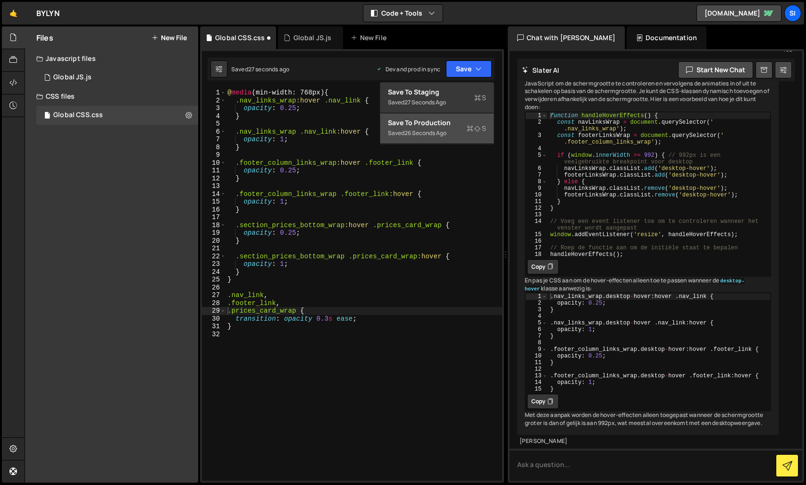
click at [444, 121] on div "Save to Production S" at bounding box center [437, 122] width 98 height 9
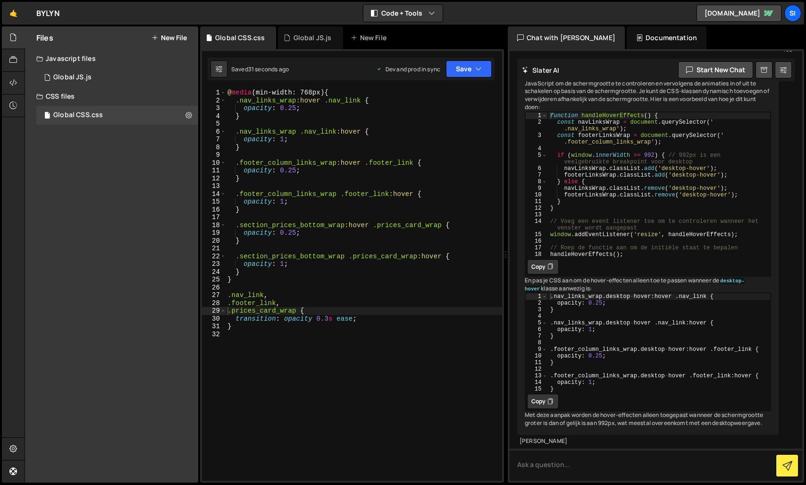
click at [295, 233] on div "@ media (min-width: 768px) { .nav_links_wrap :hover .nav_link { opacity : 0.25 …" at bounding box center [364, 292] width 277 height 407
type textarea "opacity: 0.35;"
click at [467, 66] on button "Save" at bounding box center [469, 68] width 46 height 17
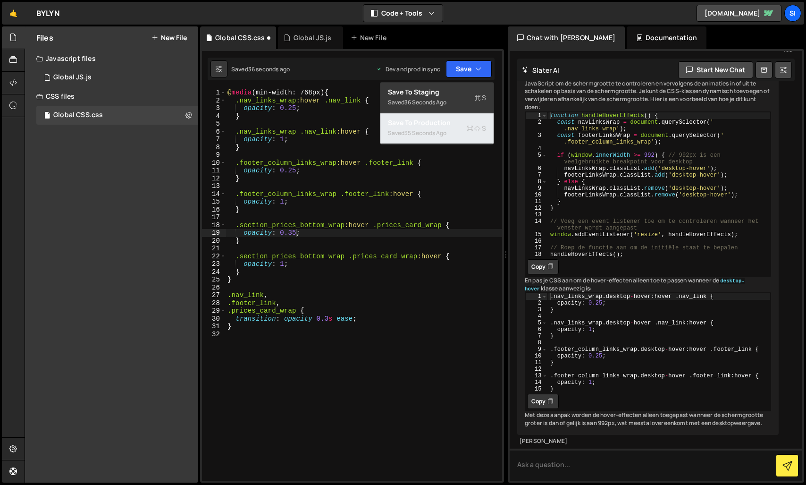
click at [436, 128] on div "Saved 35 seconds ago" at bounding box center [437, 132] width 98 height 11
